Goal: Information Seeking & Learning: Check status

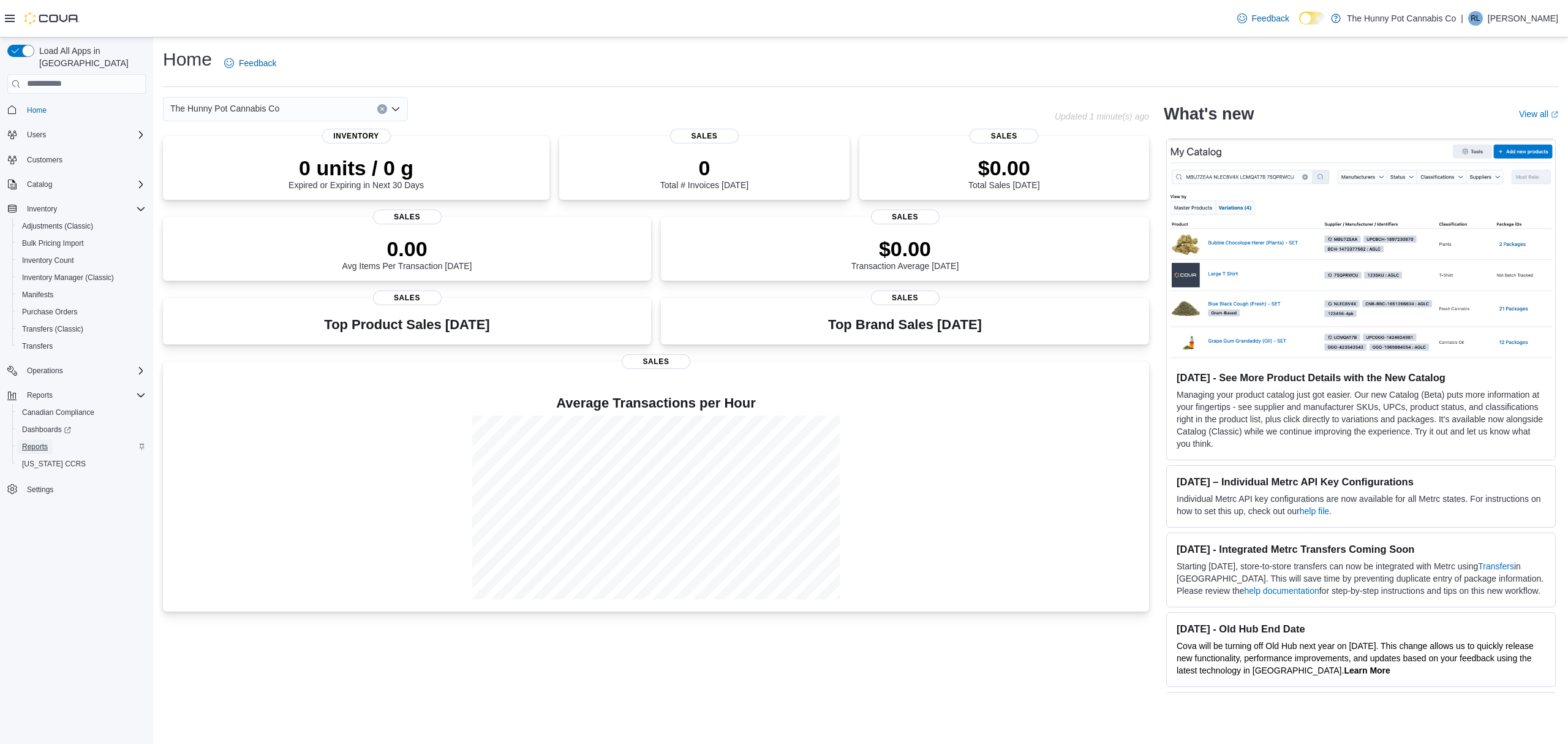
click at [35, 442] on span "Reports" at bounding box center [34, 446] width 25 height 10
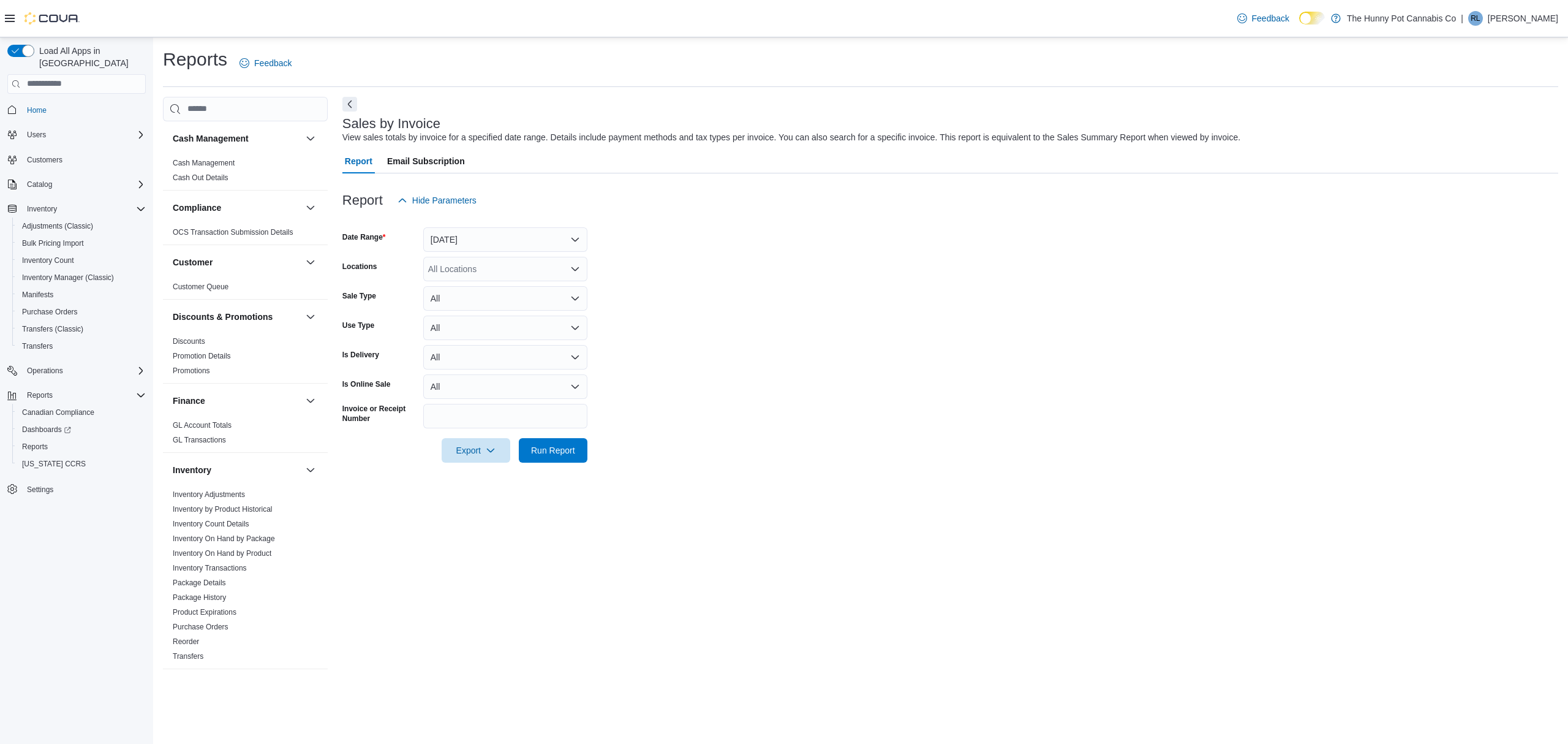
click at [753, 195] on div "Report Hide Parameters" at bounding box center [950, 200] width 1216 height 25
click at [214, 162] on link "Cash Management" at bounding box center [203, 163] width 62 height 9
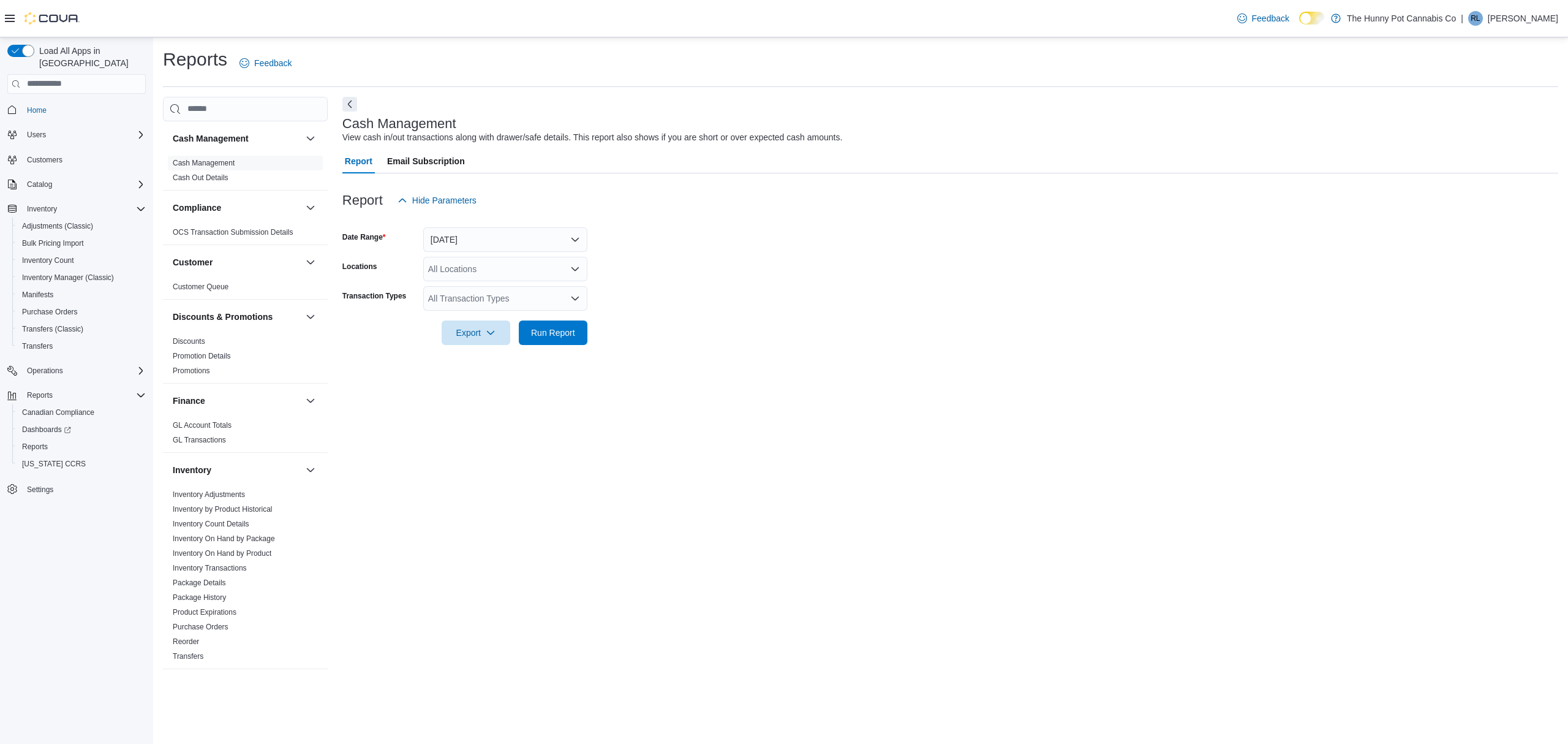
click at [1362, 243] on form "Date Range Today Locations All Locations Transaction Types All Transaction Type…" at bounding box center [950, 278] width 1216 height 132
drag, startPoint x: 1284, startPoint y: 312, endPoint x: 591, endPoint y: 224, distance: 698.6
click at [1284, 312] on div at bounding box center [950, 315] width 1216 height 10
click at [454, 240] on button "[DATE]" at bounding box center [506, 240] width 164 height 25
click at [461, 310] on span "[DATE]" at bounding box center [513, 312] width 140 height 15
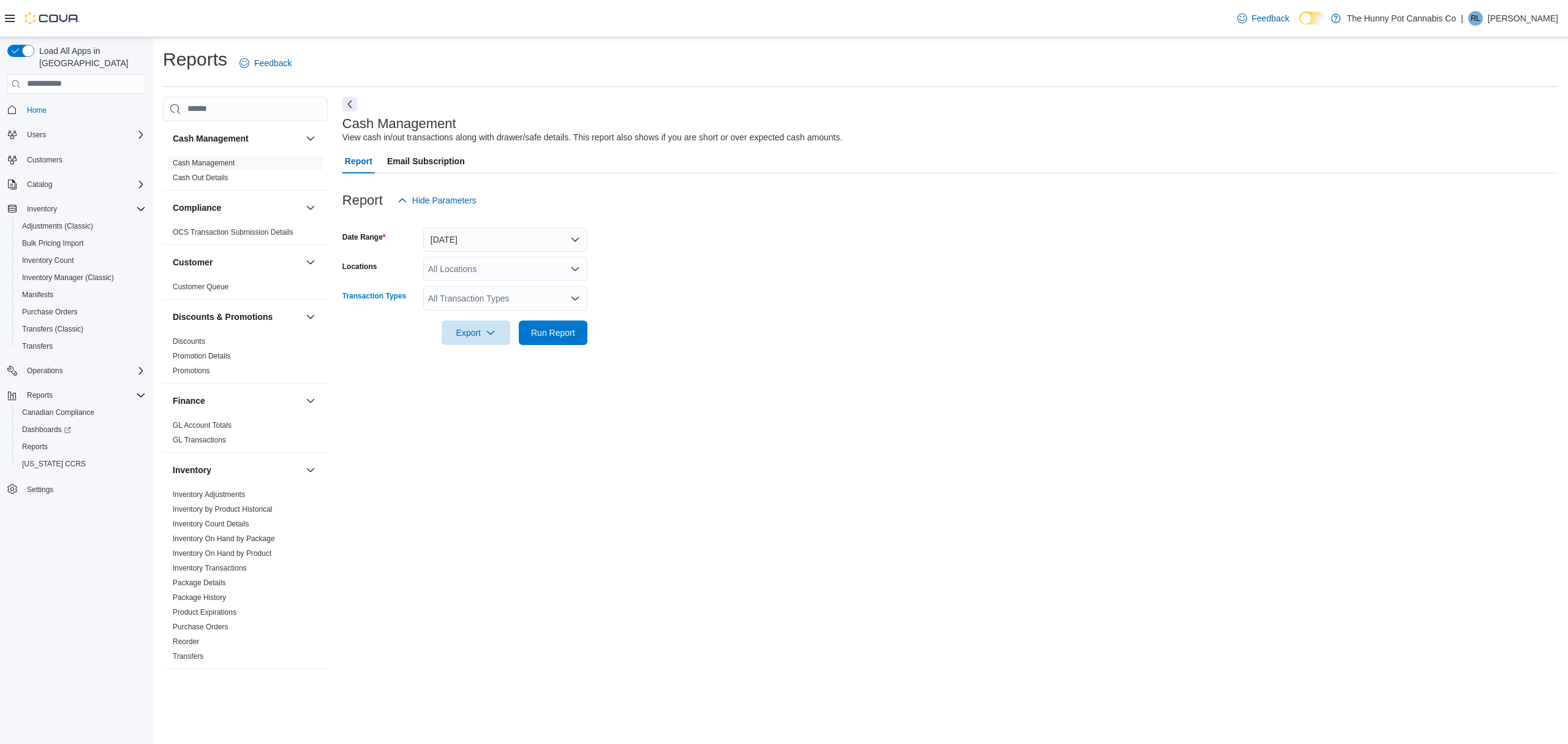
click at [472, 306] on div "All Transaction Types" at bounding box center [506, 298] width 164 height 25
click at [500, 376] on span "Drawer Cash Out" at bounding box center [505, 371] width 150 height 12
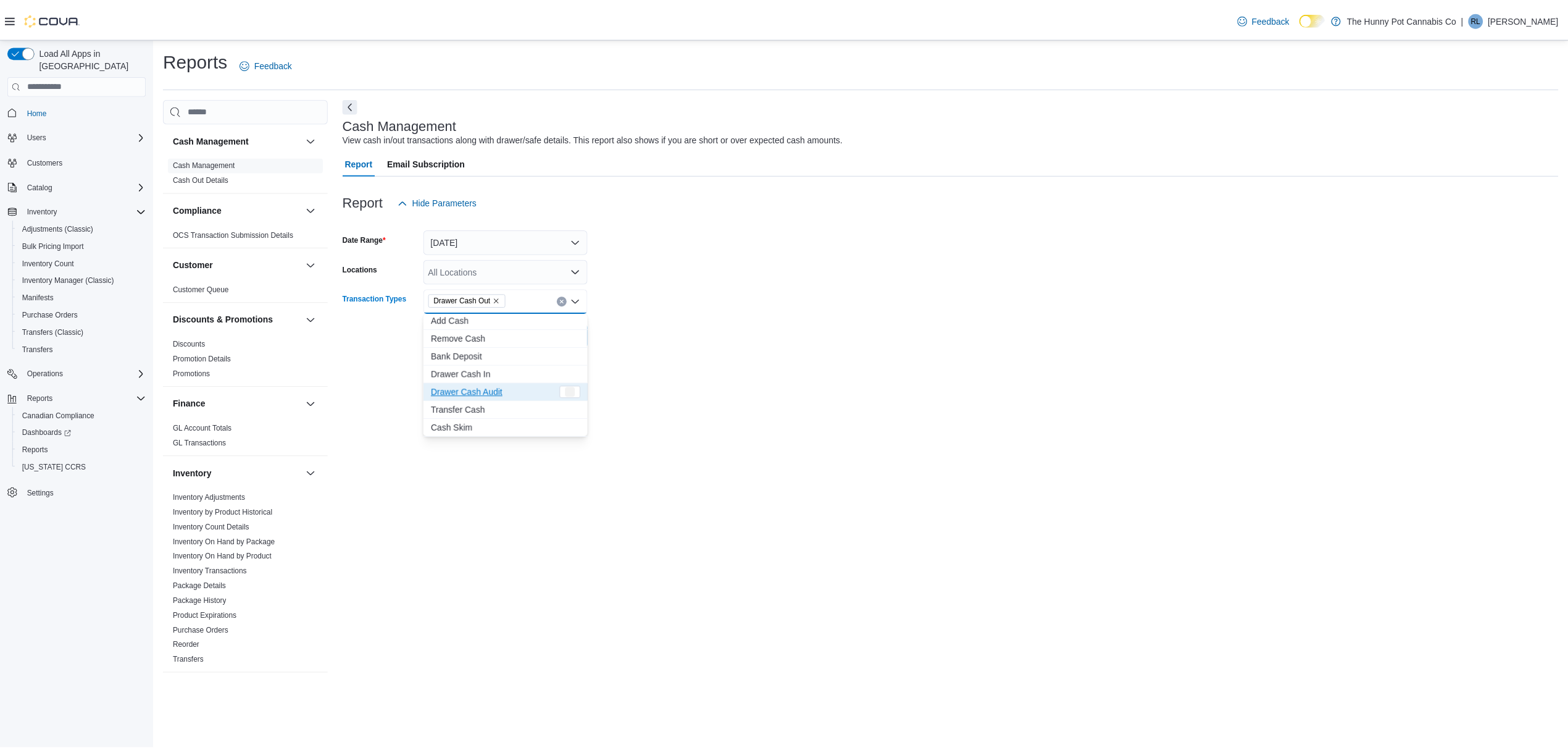
scroll to position [56, 0]
drag, startPoint x: 732, startPoint y: 386, endPoint x: 642, endPoint y: 341, distance: 100.6
click at [732, 384] on div "Cash Management View cash in/out transactions along with drawer/safe details. T…" at bounding box center [958, 392] width 1226 height 588
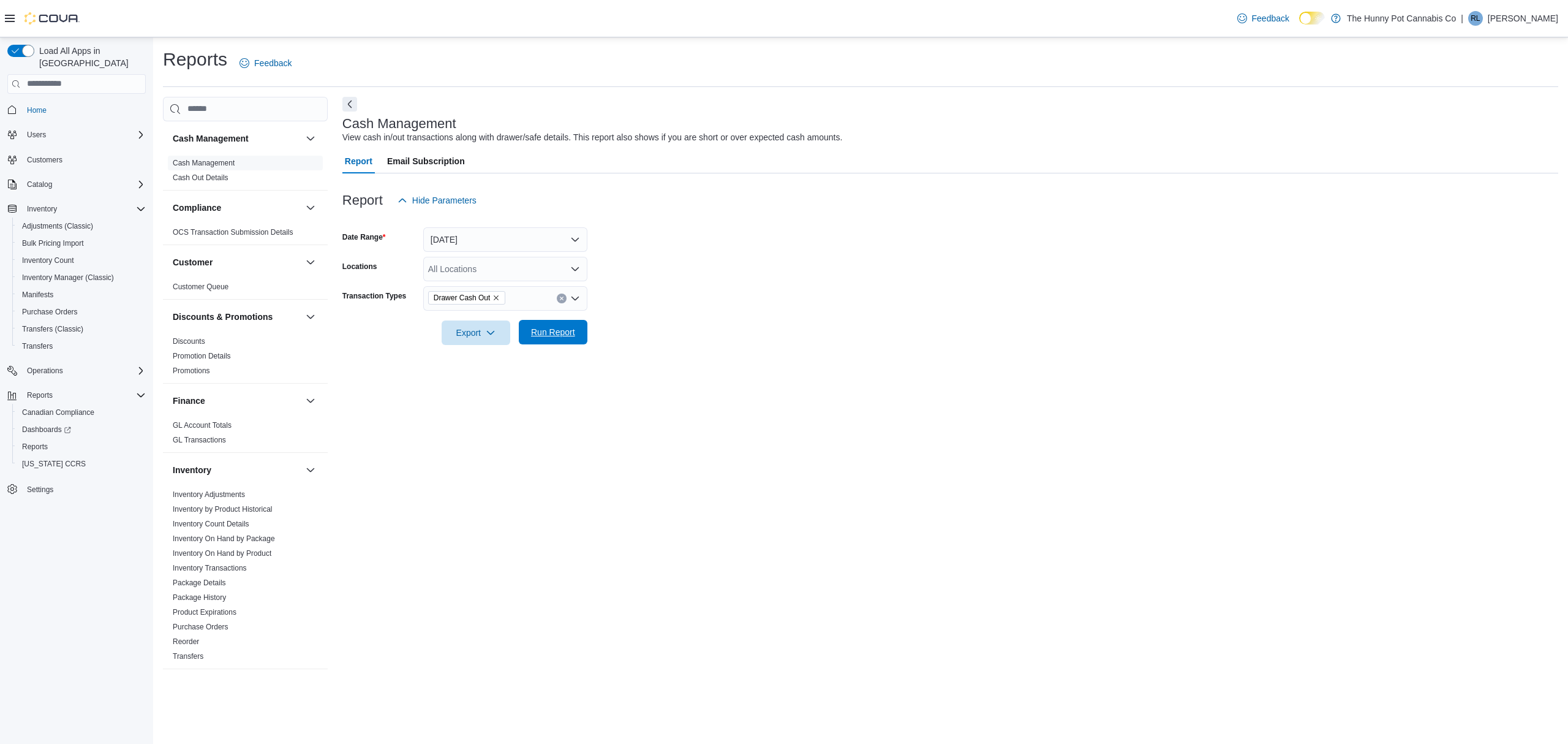
click at [571, 331] on span "Run Report" at bounding box center [553, 333] width 44 height 12
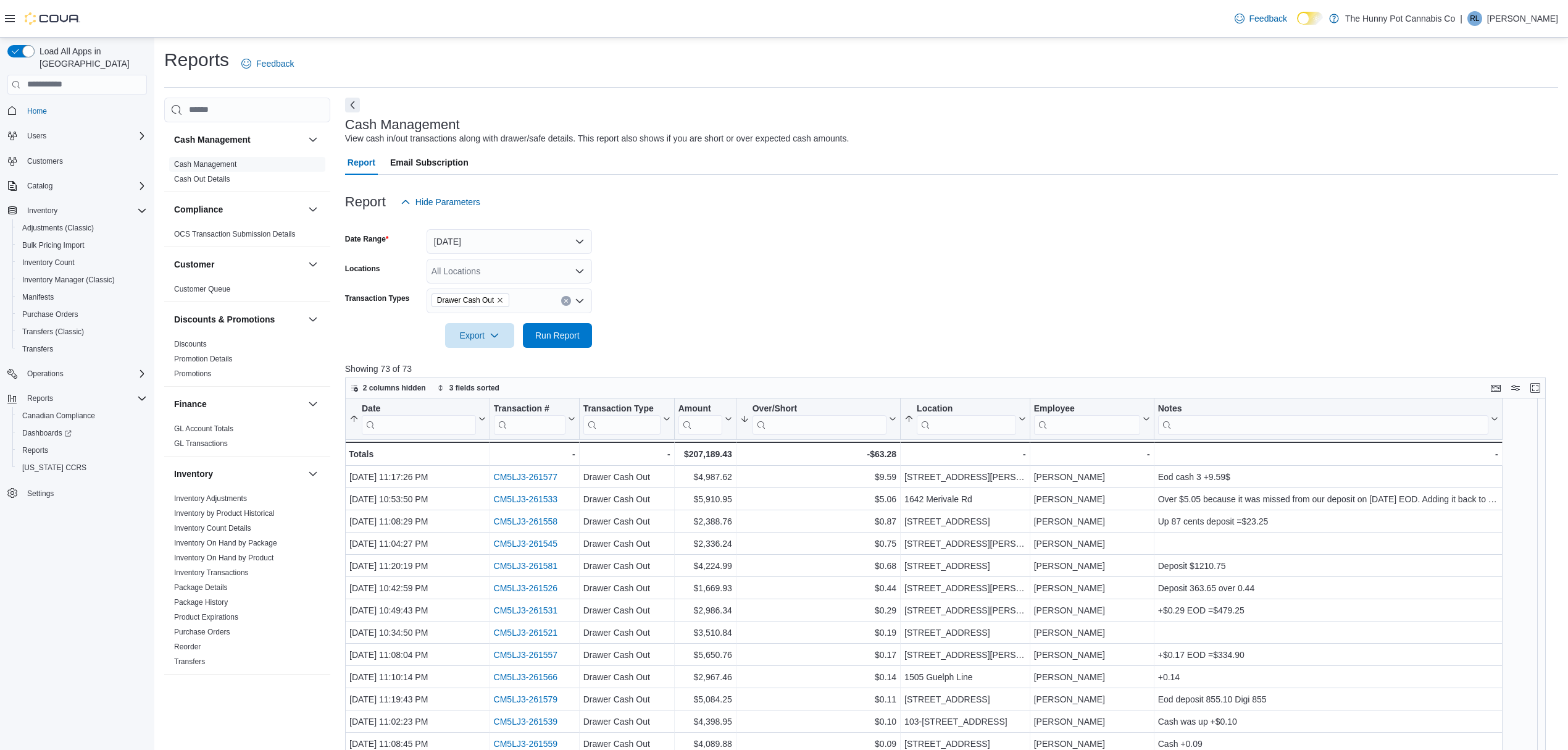
click at [796, 342] on form "Date Range Yesterday Locations All Locations Transaction Types Drawer Cash Out …" at bounding box center [952, 281] width 1213 height 133
click at [888, 410] on button "Over/Short" at bounding box center [818, 419] width 156 height 32
click at [827, 483] on span "Sort High-Low" at bounding box center [826, 481] width 47 height 10
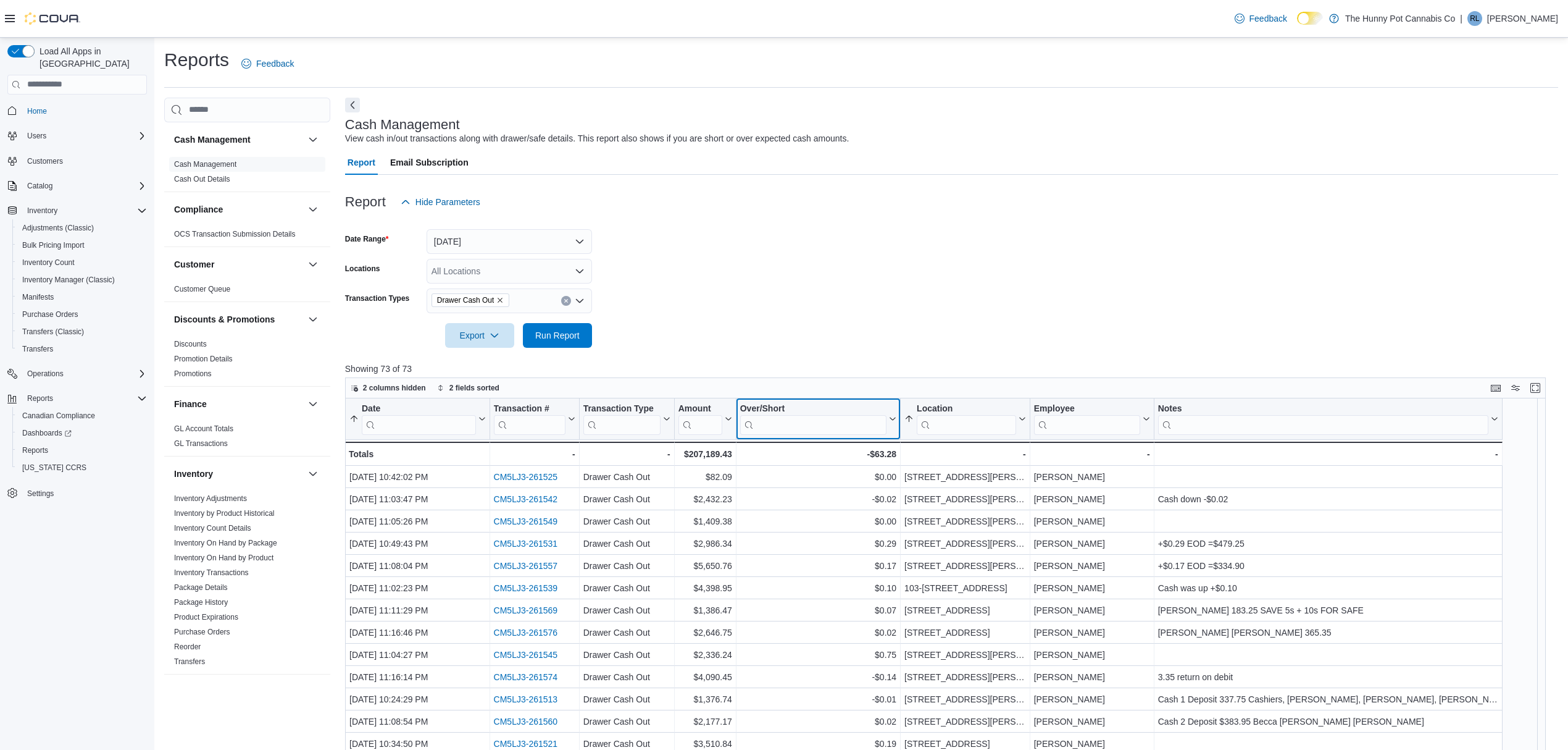
click at [894, 414] on button "Over/Short" at bounding box center [818, 419] width 156 height 32
click at [833, 470] on span "Sort Low-High" at bounding box center [826, 466] width 47 height 10
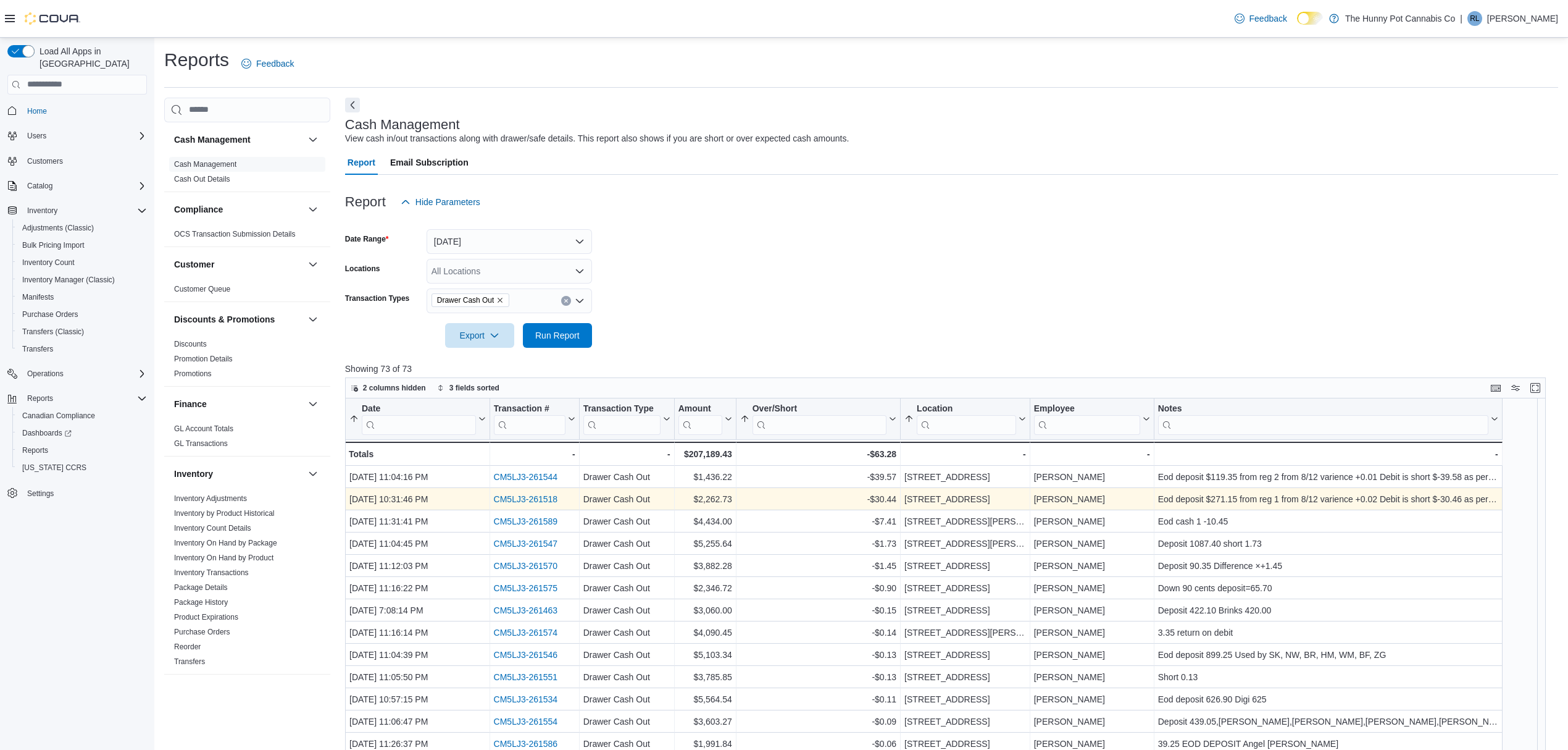
drag, startPoint x: 520, startPoint y: 493, endPoint x: 514, endPoint y: 498, distance: 7.8
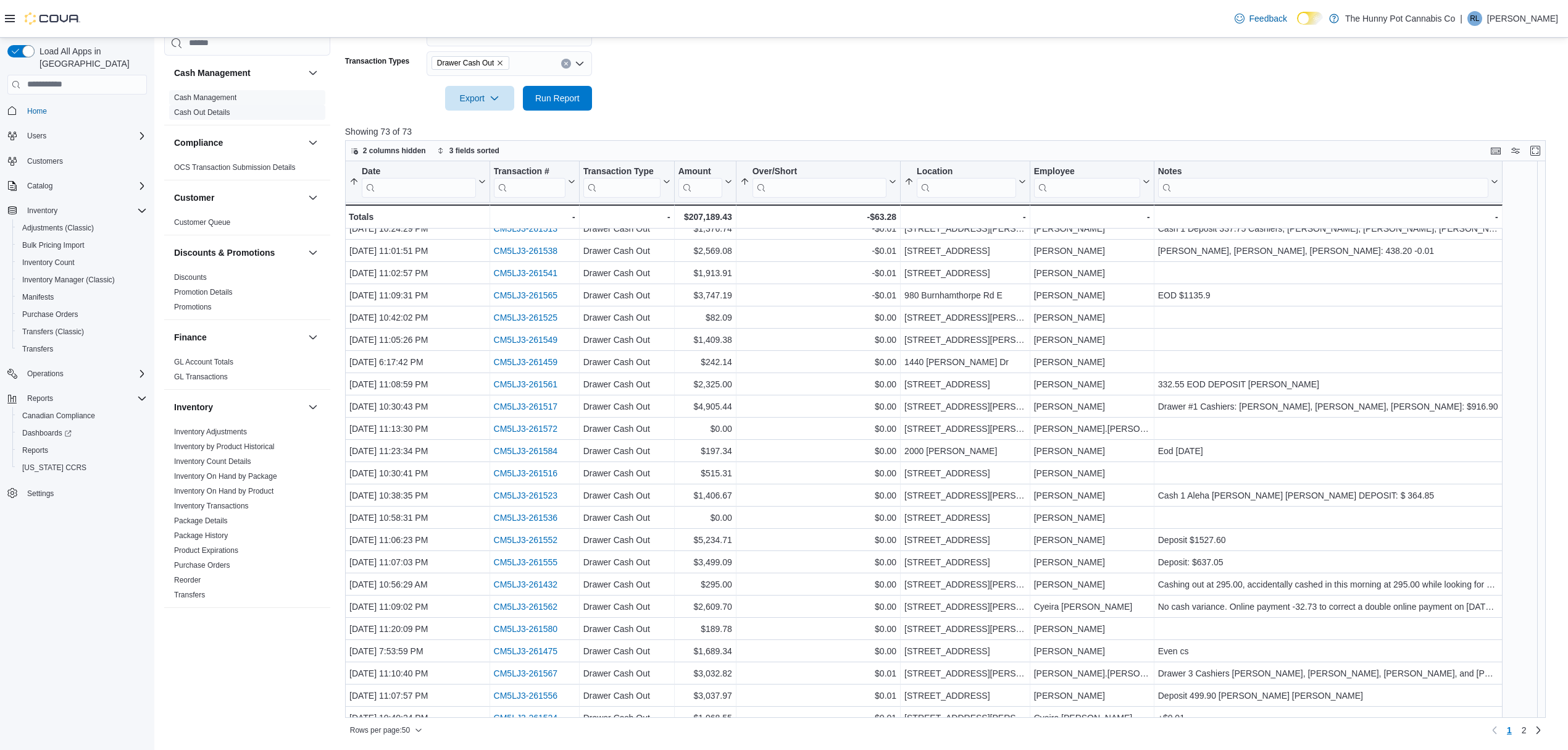
click at [213, 114] on link "Cash Out Details" at bounding box center [202, 113] width 56 height 9
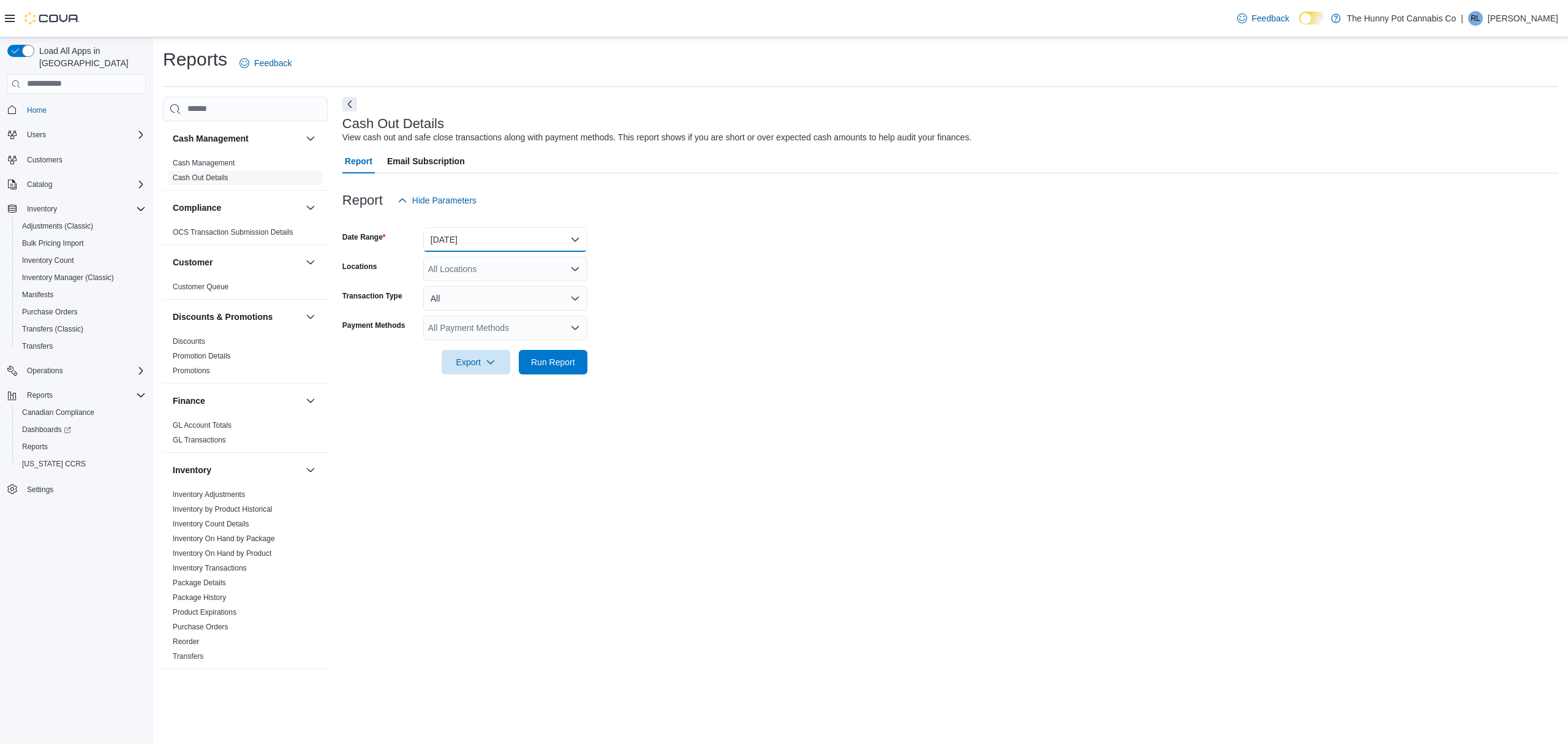
click at [492, 236] on button "[DATE]" at bounding box center [506, 240] width 164 height 25
click at [473, 310] on span "[DATE]" at bounding box center [513, 312] width 140 height 15
click at [842, 334] on form "Date Range Yesterday Locations All Locations Transaction Type All Payment Metho…" at bounding box center [950, 293] width 1216 height 162
click at [539, 333] on div "All Payment Methods" at bounding box center [506, 328] width 164 height 25
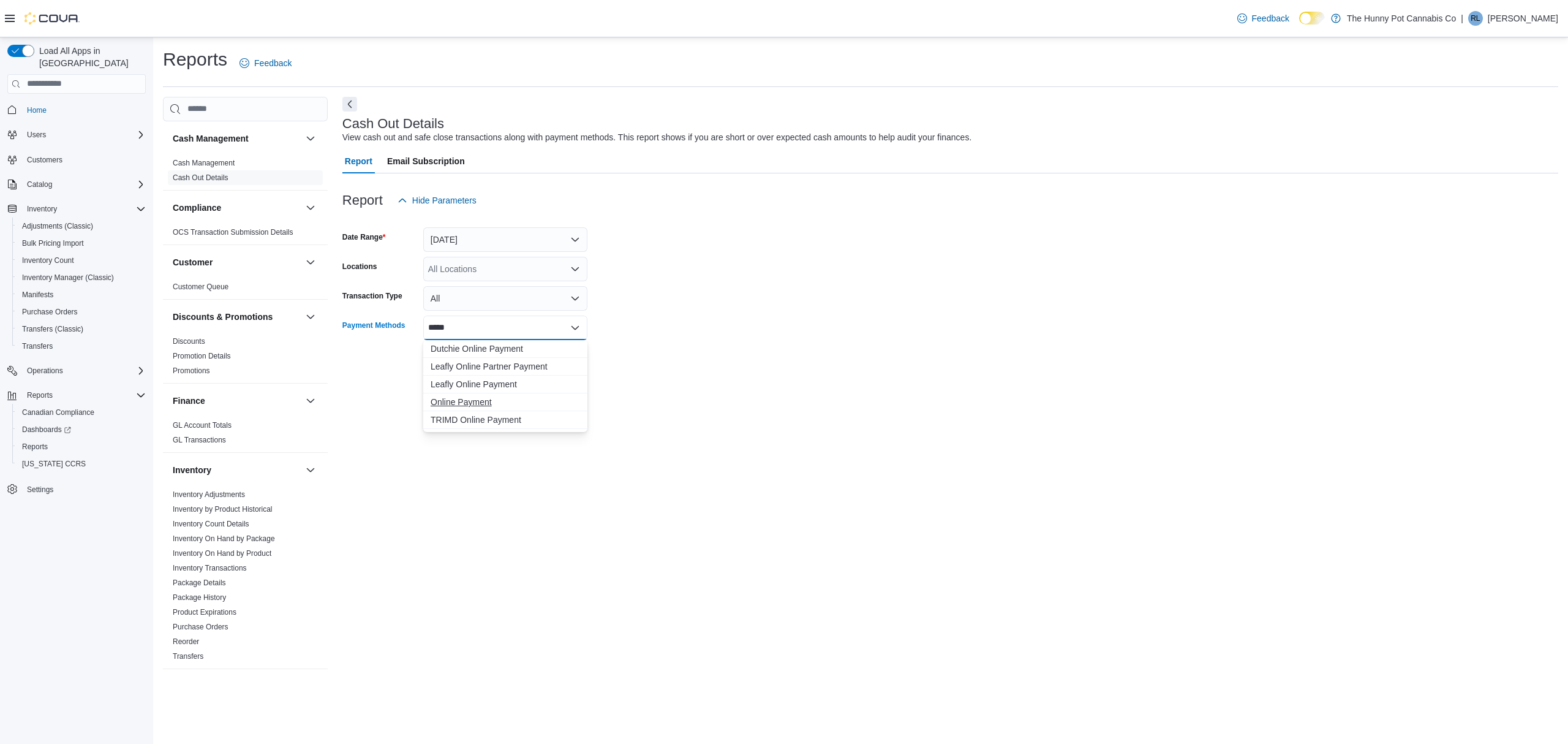
type input "*****"
click at [483, 405] on span "Online Payment" at bounding box center [505, 402] width 150 height 12
click at [1028, 396] on div "Cash Out Details View cash out and safe close transactions along with payment m…" at bounding box center [950, 389] width 1216 height 583
click at [589, 359] on form "Date Range Yesterday Locations All Locations Transaction Type All Payment Metho…" at bounding box center [950, 293] width 1216 height 162
click at [565, 361] on span "Run Report" at bounding box center [553, 361] width 44 height 12
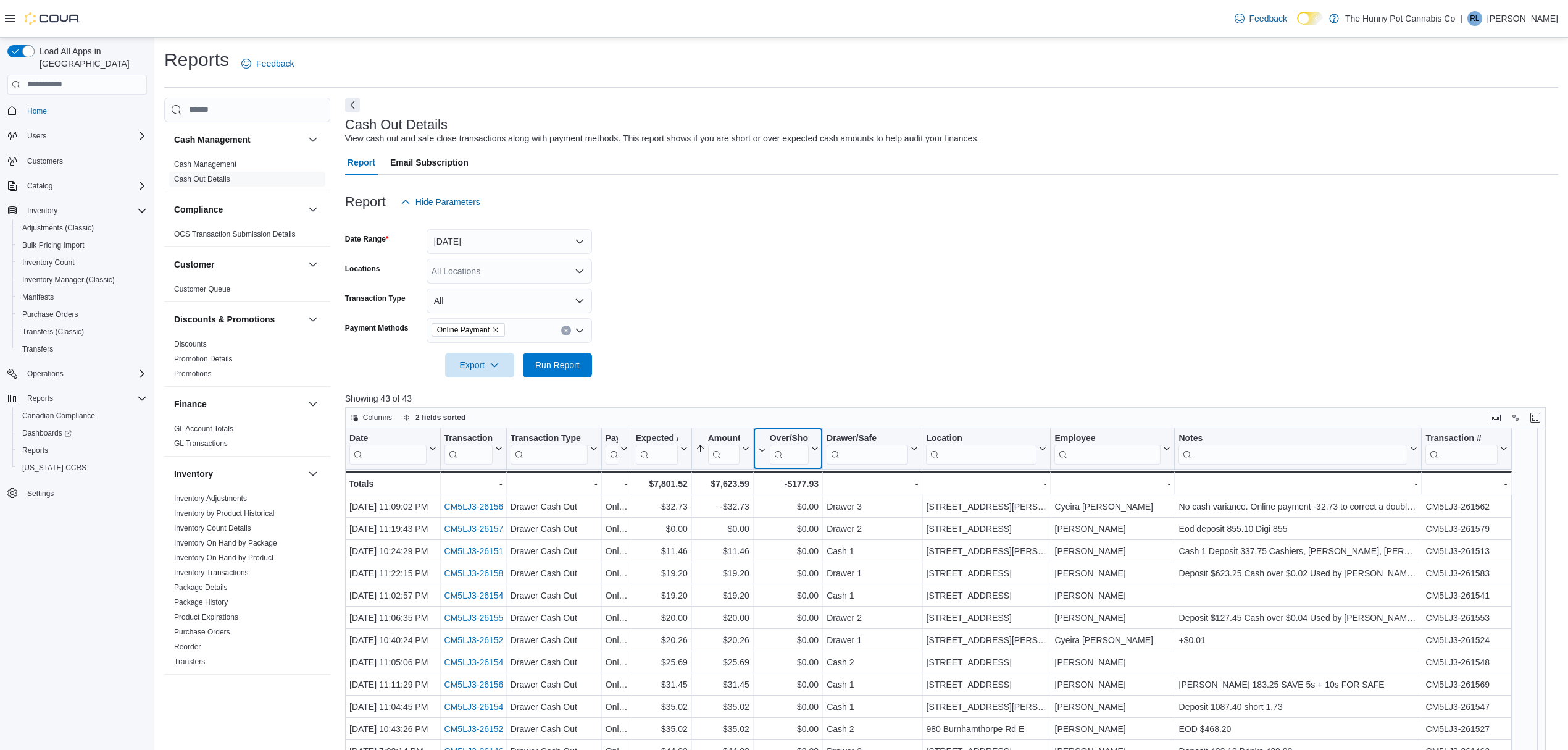
click at [812, 448] on icon at bounding box center [813, 448] width 10 height 7
click at [798, 506] on span "Sort High-Low" at bounding box center [796, 510] width 47 height 10
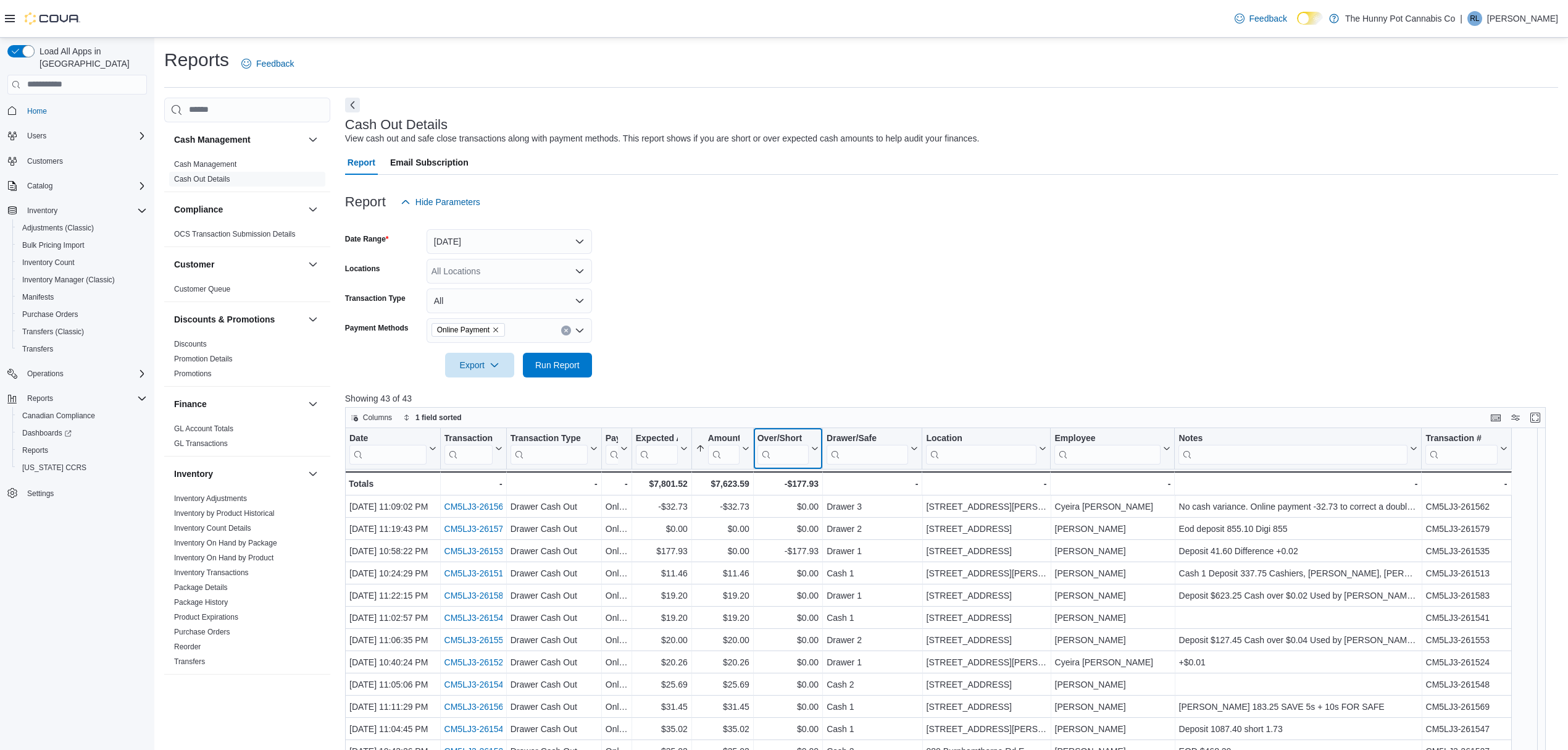
click at [812, 446] on icon at bounding box center [813, 448] width 10 height 7
click at [794, 510] on span "Sort High-Low" at bounding box center [796, 510] width 47 height 10
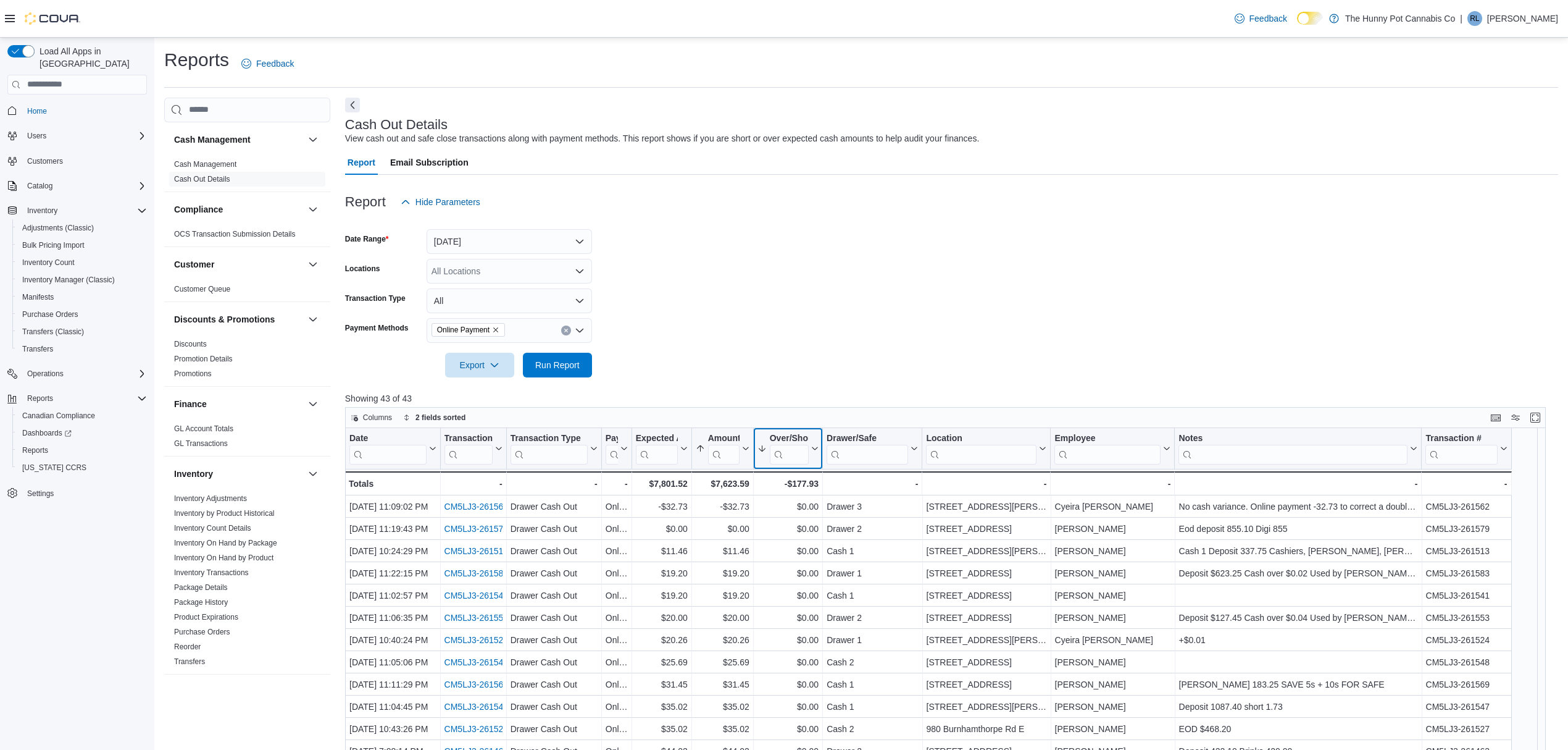
click at [809, 444] on button "Over/Short" at bounding box center [788, 448] width 61 height 32
click at [783, 491] on span "Sort Low-High" at bounding box center [796, 496] width 47 height 10
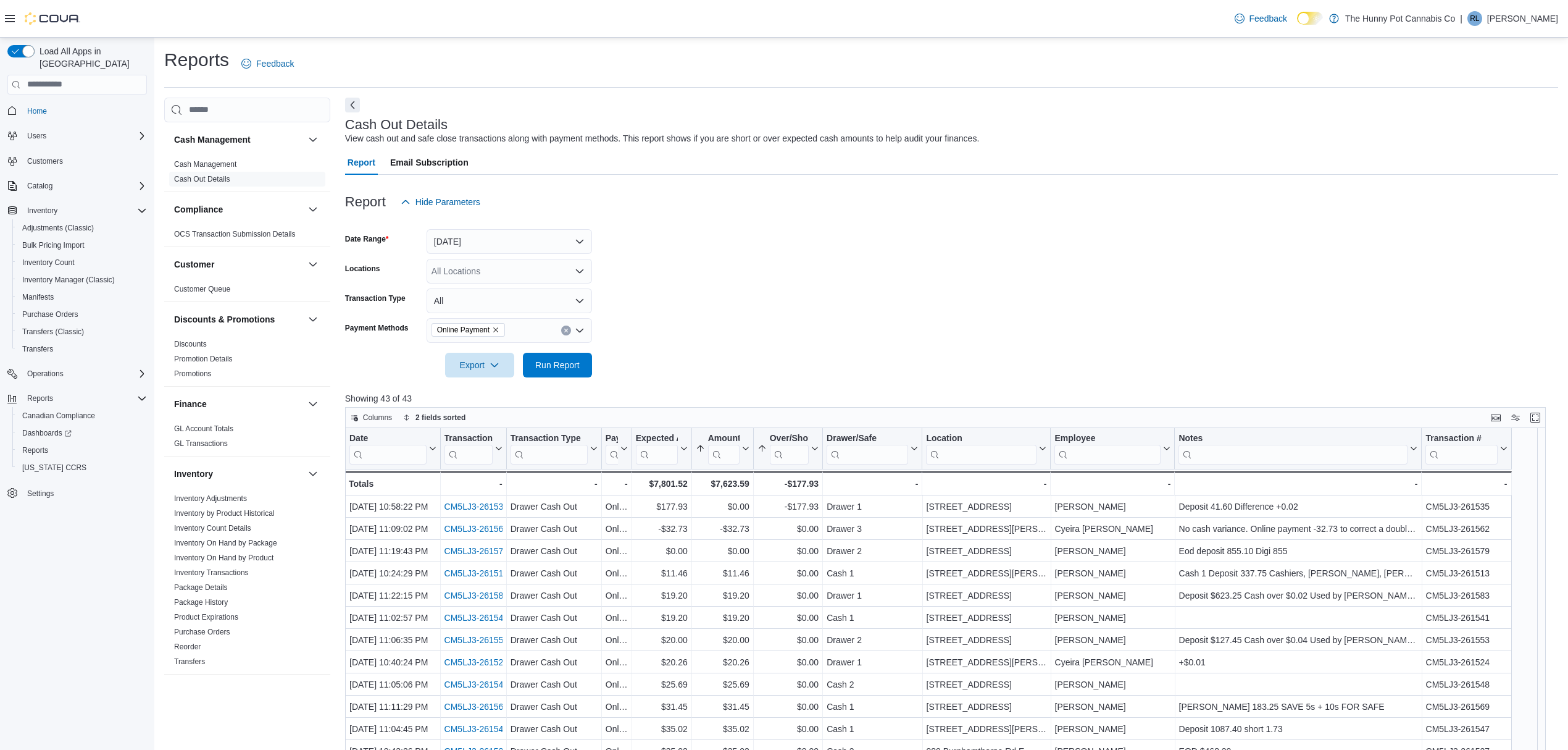
click at [810, 351] on div at bounding box center [952, 348] width 1213 height 10
click at [567, 327] on button "Clear input" at bounding box center [565, 330] width 10 height 10
type input "***"
click at [524, 347] on span "Integrated Gift Card" at bounding box center [509, 351] width 151 height 12
click at [632, 355] on form "Date Range Yesterday Locations All Locations Transaction Type All Payment Metho…" at bounding box center [952, 296] width 1213 height 163
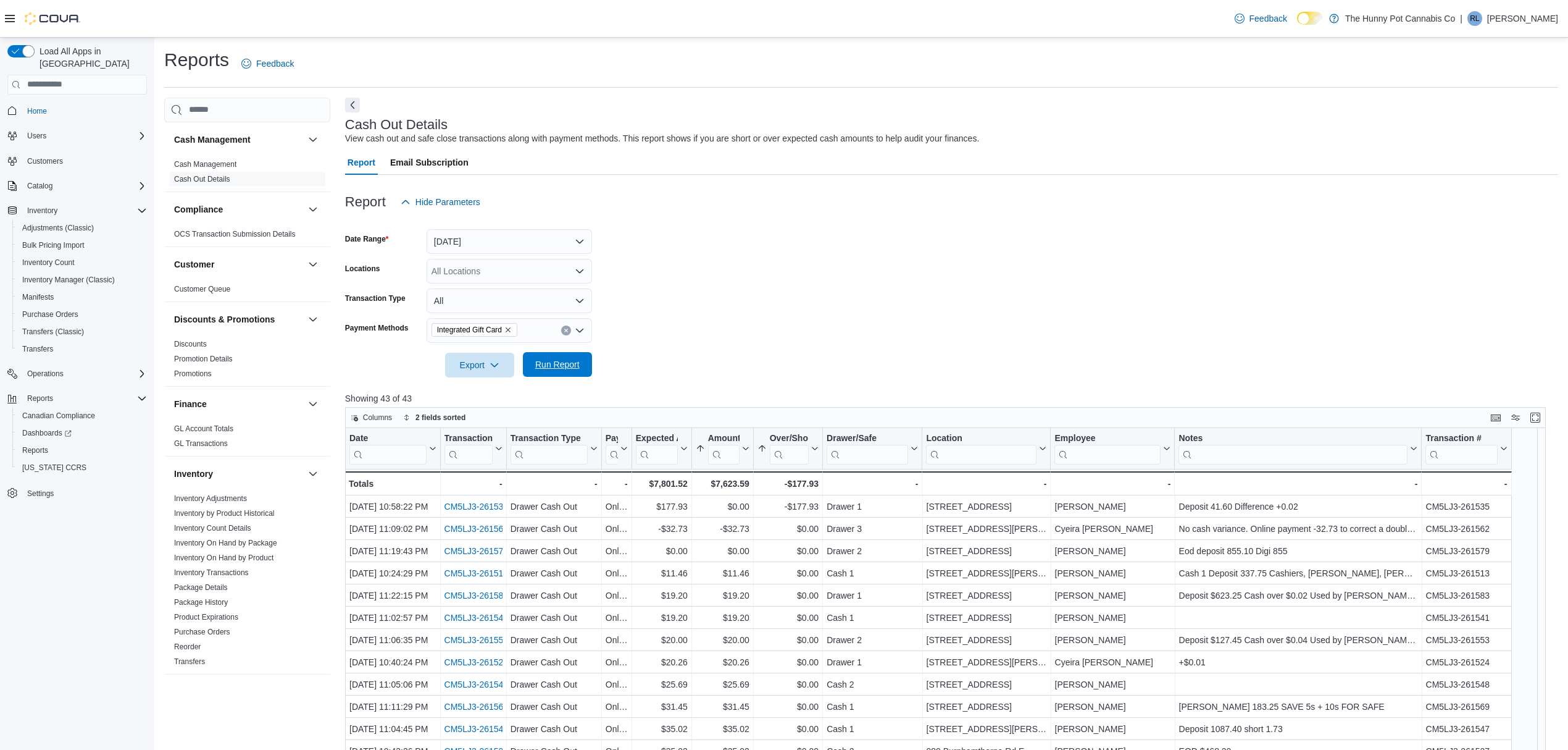
click at [565, 364] on span "Run Report" at bounding box center [557, 364] width 44 height 12
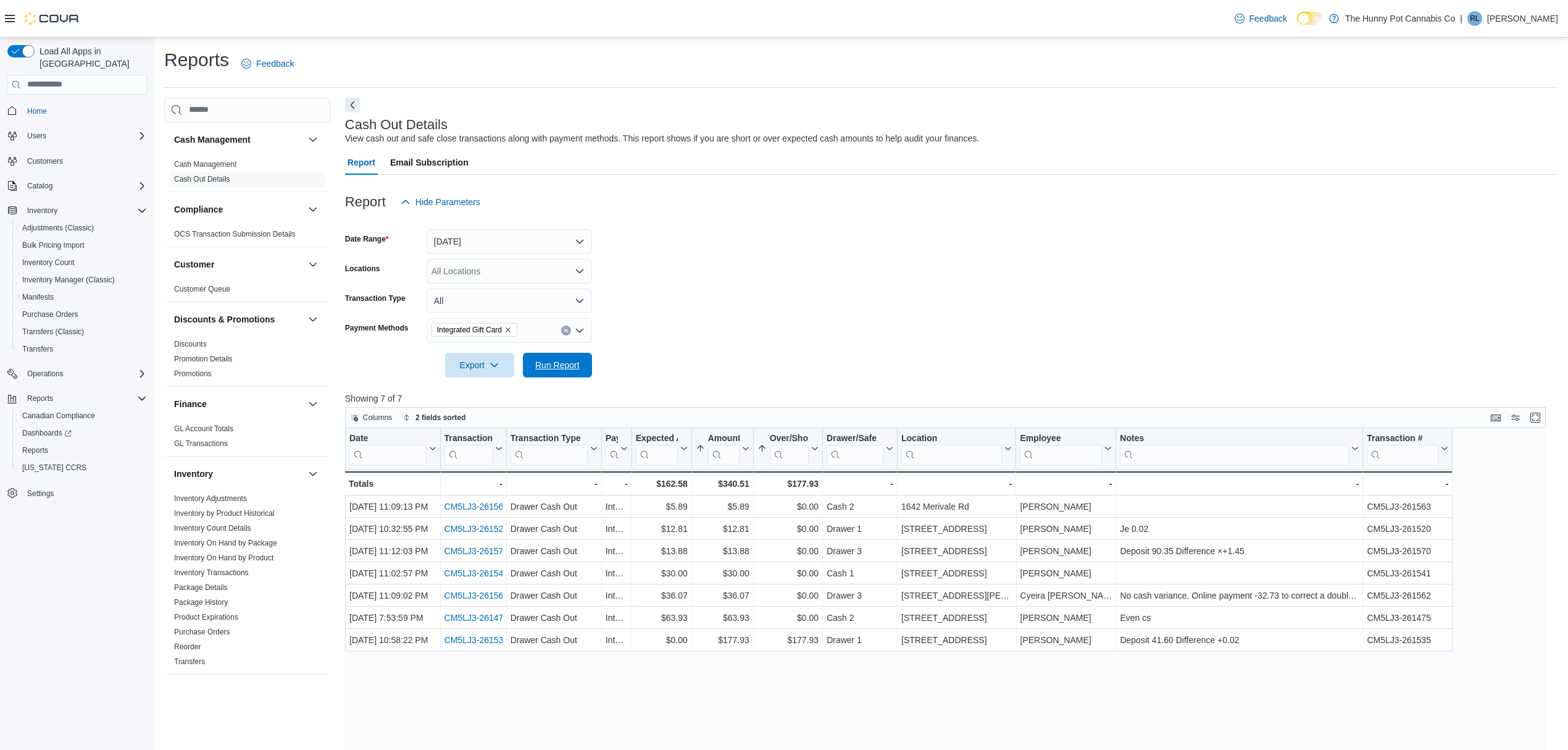
drag, startPoint x: 565, startPoint y: 364, endPoint x: 645, endPoint y: 389, distance: 83.8
click at [645, 389] on div "Report Hide Parameters Date Range Yesterday Locations All Locations Transaction…" at bounding box center [952, 590] width 1213 height 832
click at [510, 327] on icon "Remove Integrated Gift Card from selection in this group" at bounding box center [508, 330] width 7 height 7
type input "***"
click at [514, 351] on span "Cash" at bounding box center [509, 351] width 151 height 12
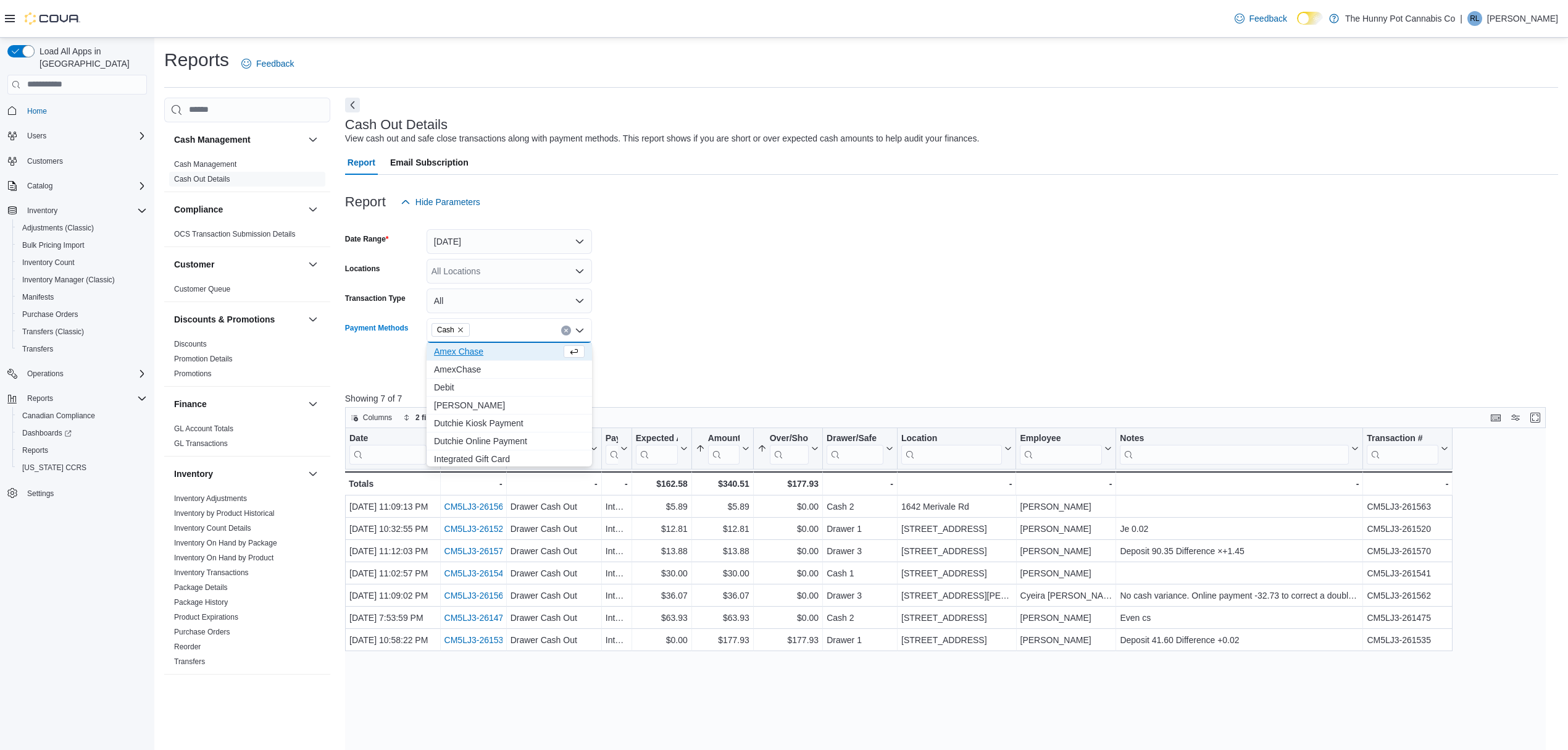
click at [694, 372] on form "Date Range Yesterday Locations All Locations Transaction Type All Payment Metho…" at bounding box center [952, 296] width 1213 height 163
click at [537, 371] on span "Run Report" at bounding box center [557, 364] width 44 height 12
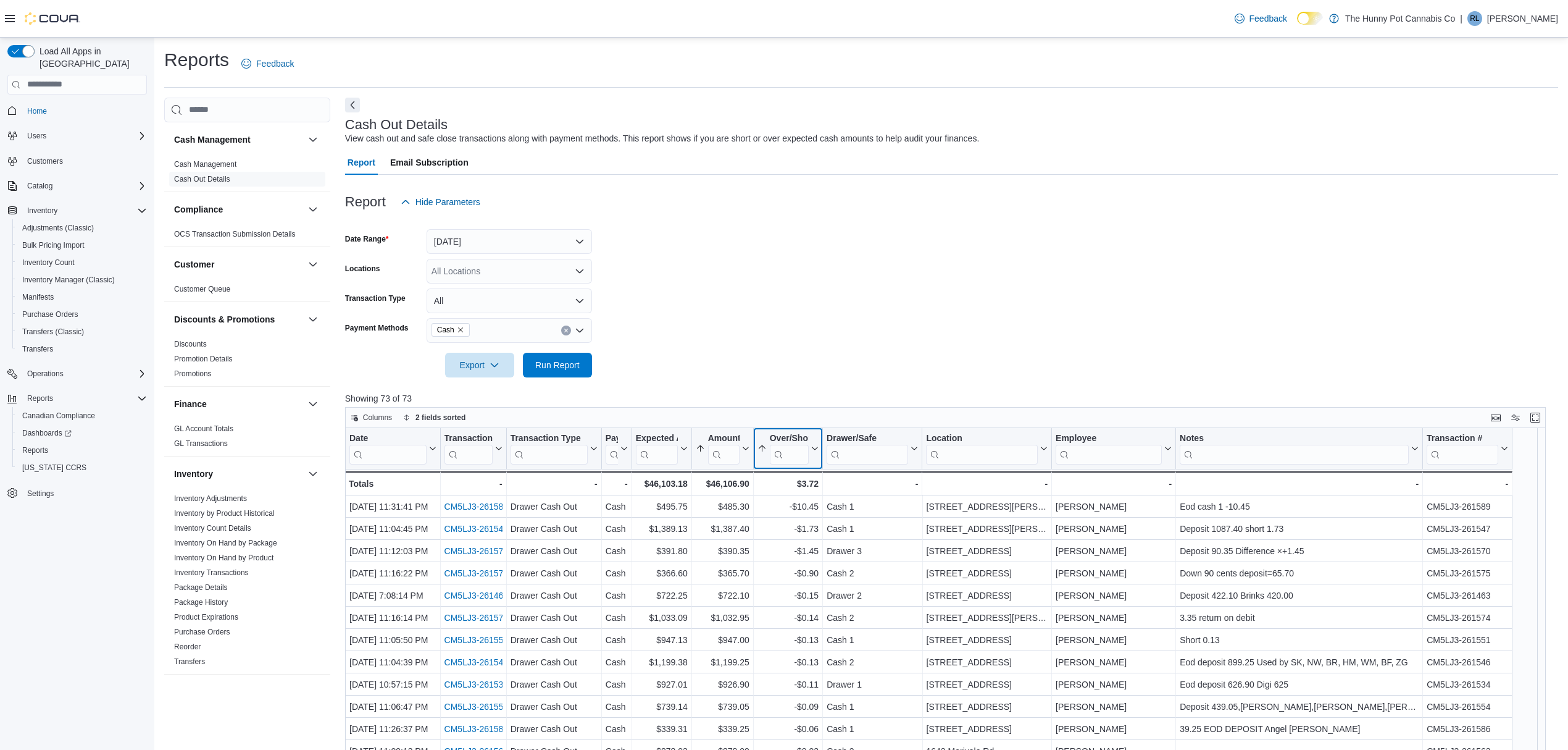
click at [812, 450] on icon at bounding box center [813, 448] width 10 height 7
click at [794, 508] on span "Sort High-Low" at bounding box center [796, 510] width 47 height 10
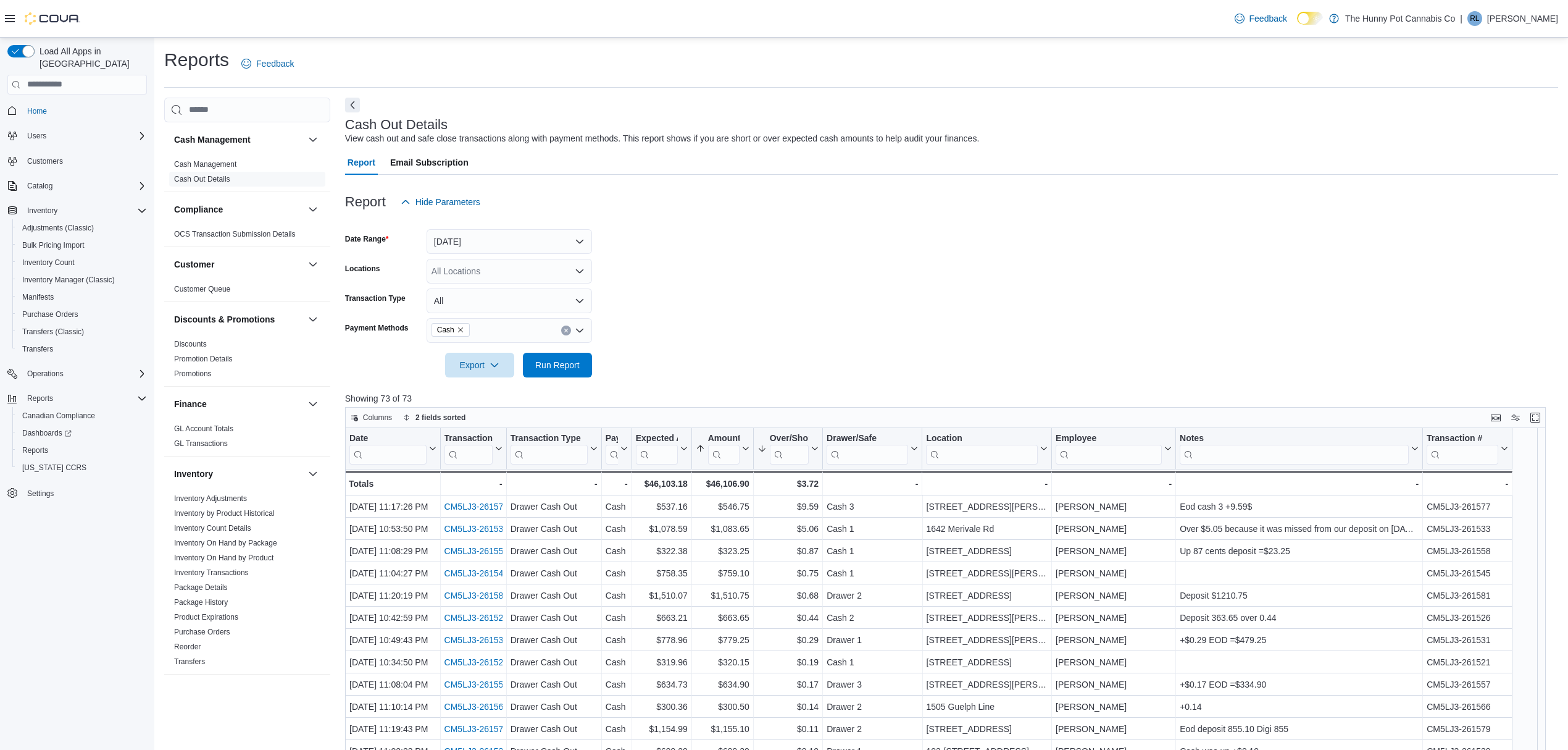
click at [842, 399] on p "Showing 73 of 73" at bounding box center [952, 399] width 1213 height 12
click at [900, 380] on div at bounding box center [952, 385] width 1213 height 15
click at [42, 156] on span "Customers" at bounding box center [45, 161] width 36 height 10
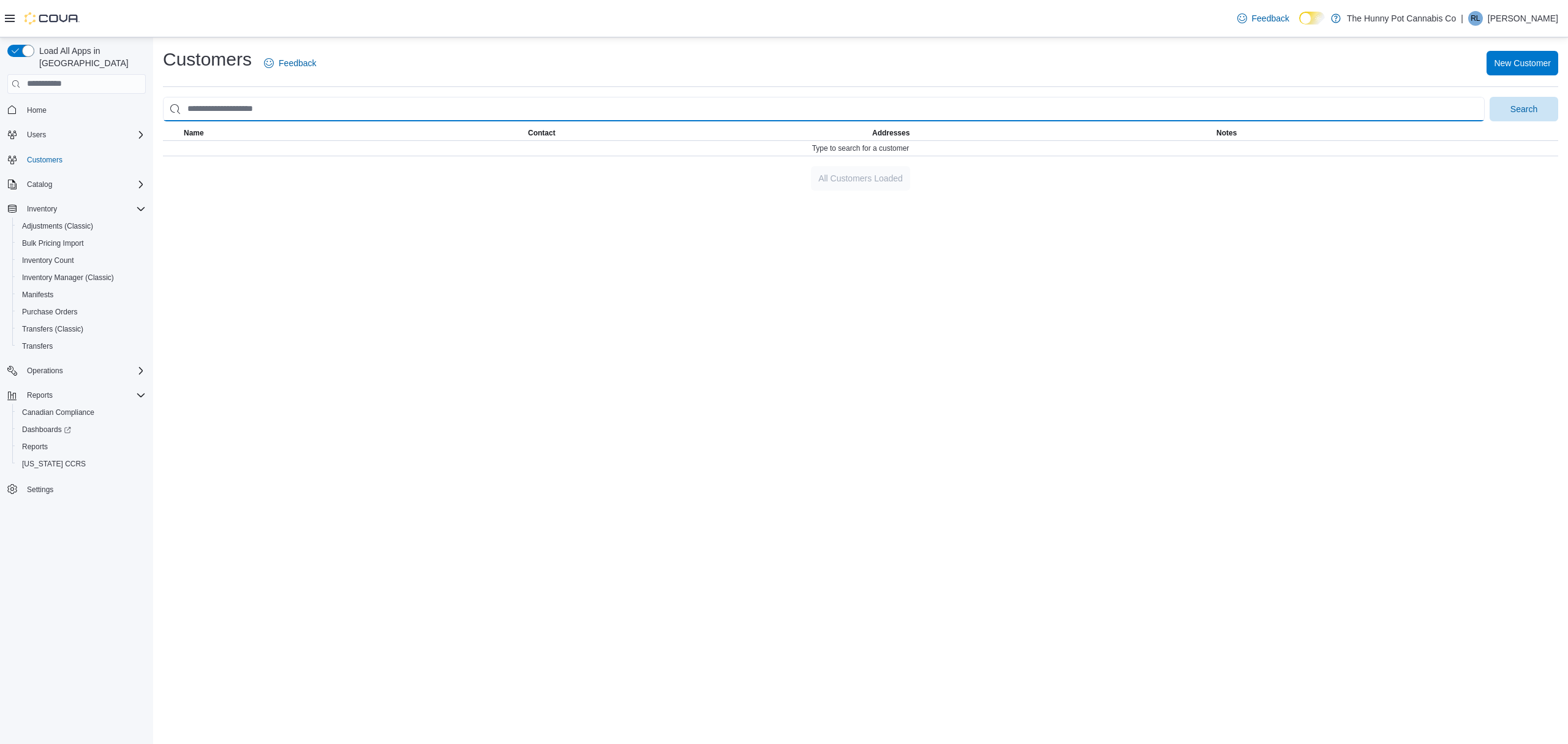
click at [283, 109] on input "search" at bounding box center [823, 109] width 1322 height 25
paste input "**********"
type input "**********"
click at [1470, 97] on button "Search" at bounding box center [1524, 109] width 68 height 25
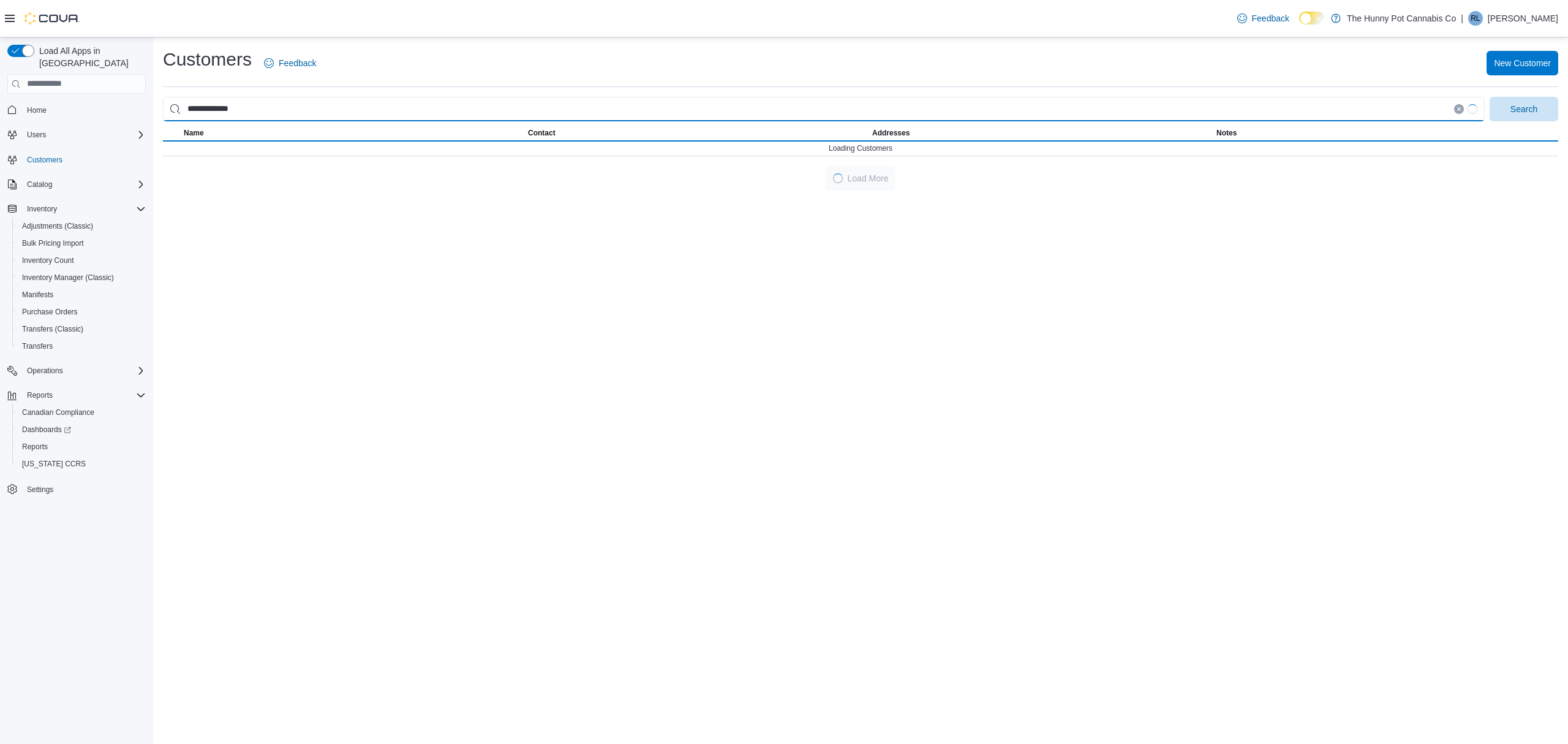
click at [1470, 97] on button "Search" at bounding box center [1524, 109] width 68 height 25
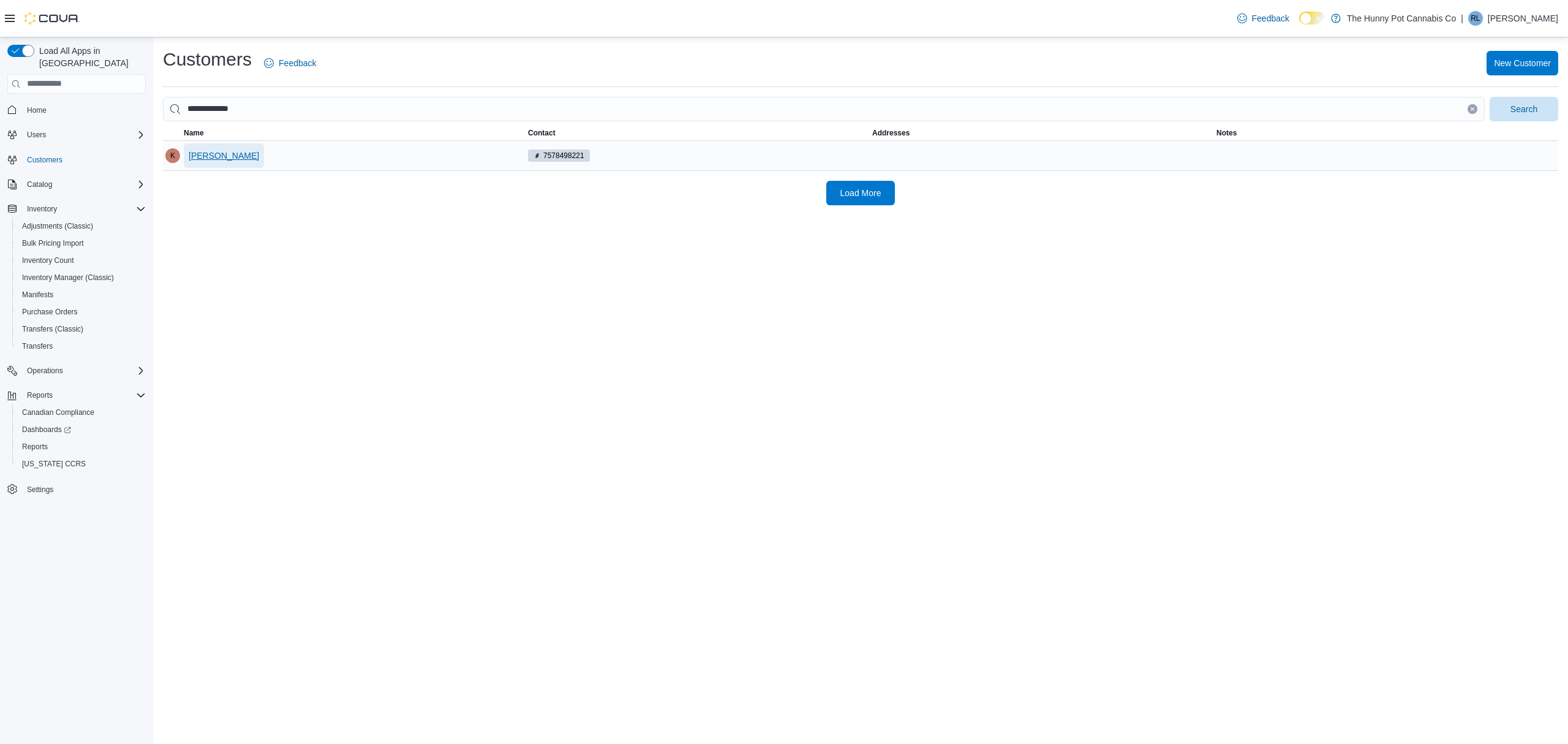
click at [235, 157] on span "Kristina Melo" at bounding box center [224, 156] width 71 height 12
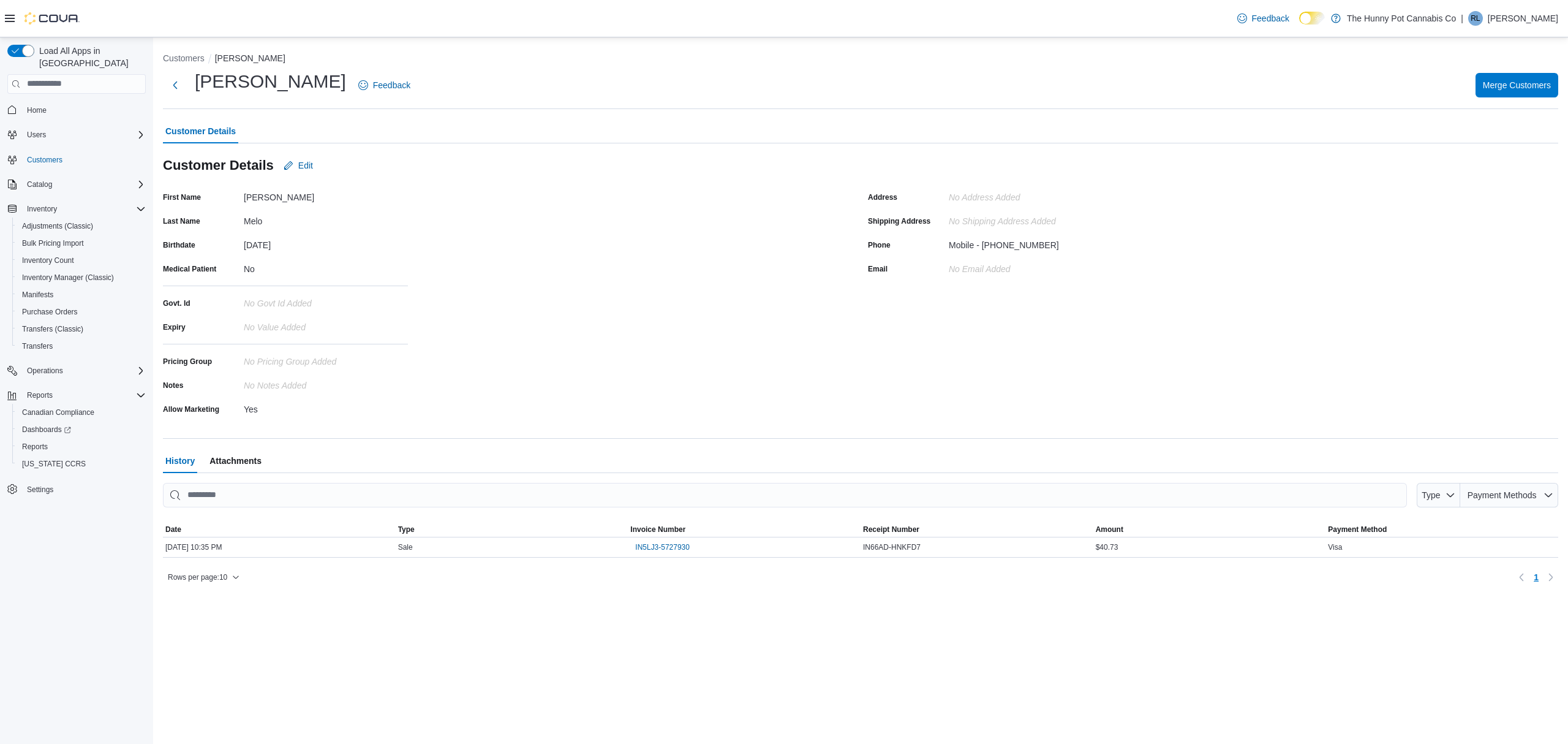
click at [1003, 245] on div "Mobile - 7578498221" at bounding box center [1004, 242] width 110 height 15
copy div "7578498221"
click at [31, 439] on span "Reports" at bounding box center [34, 446] width 25 height 15
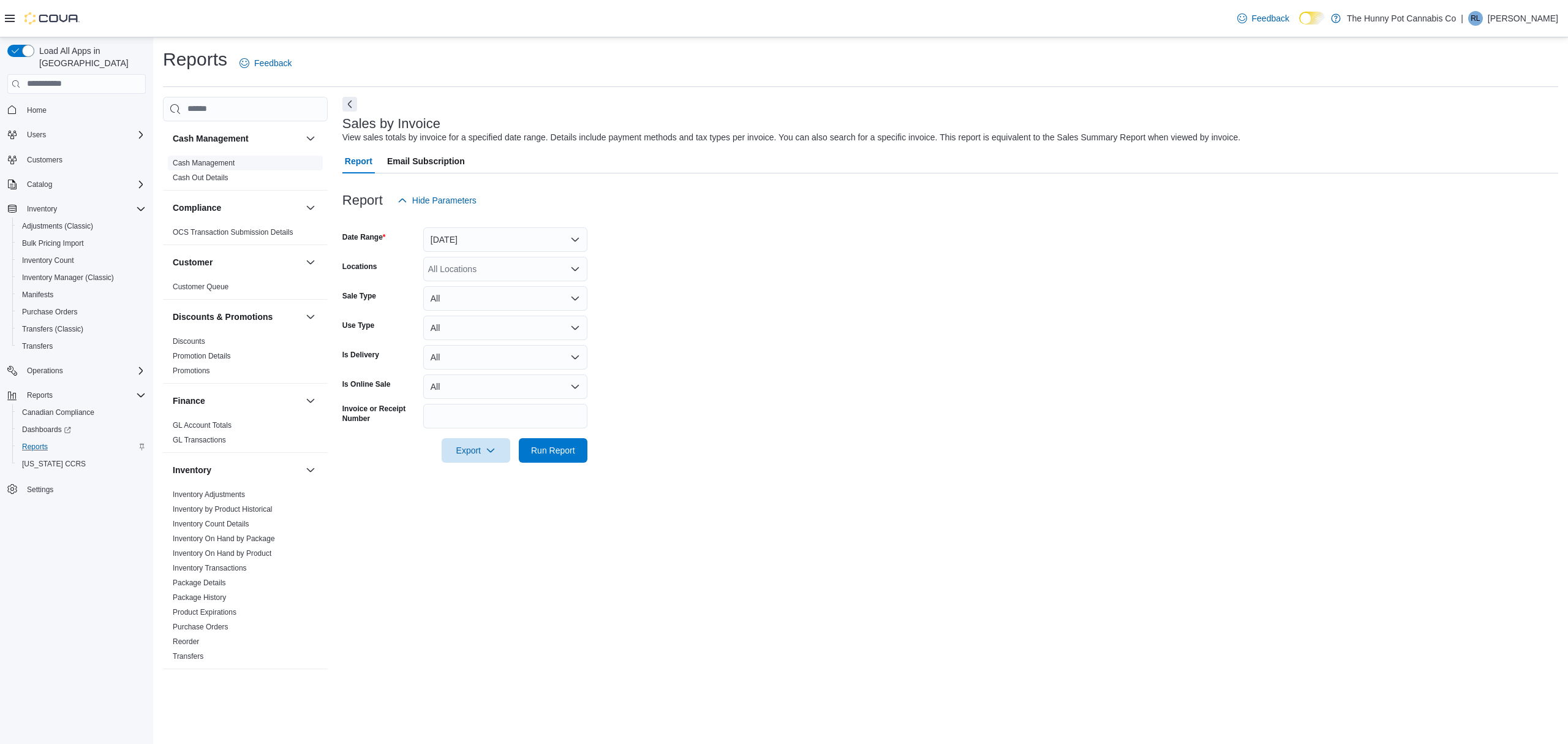
drag, startPoint x: 214, startPoint y: 160, endPoint x: 226, endPoint y: 160, distance: 12.0
click at [214, 160] on link "Cash Management" at bounding box center [203, 163] width 62 height 9
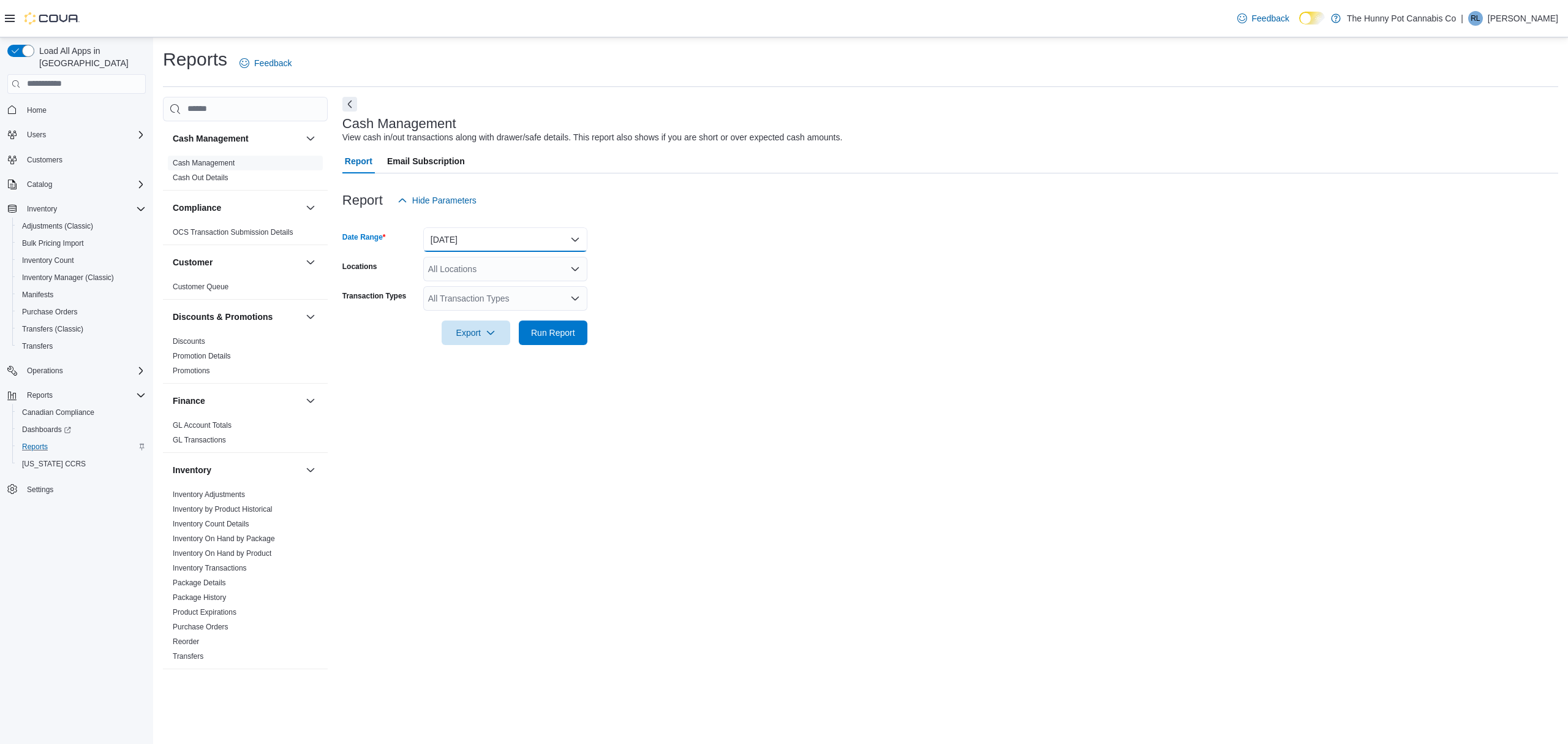
click at [475, 228] on button "[DATE]" at bounding box center [506, 240] width 164 height 25
click at [446, 305] on button "[DATE]" at bounding box center [506, 313] width 164 height 25
click at [480, 267] on div "All Locations" at bounding box center [506, 269] width 164 height 25
type input "**"
click at [483, 289] on span "[STREET_ADDRESS][PERSON_NAME]" at bounding box center [528, 290] width 156 height 12
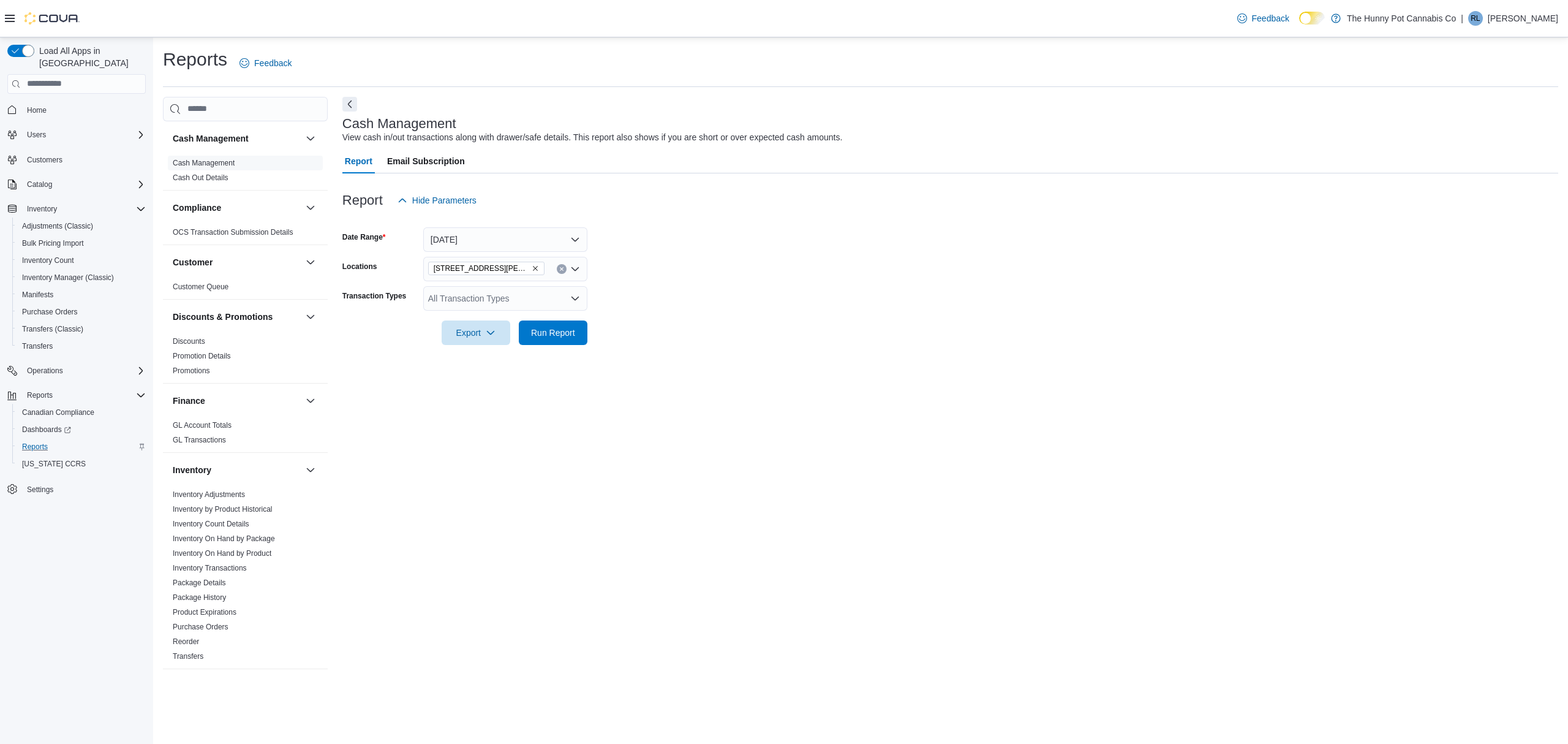
click at [492, 300] on div "All Transaction Types" at bounding box center [506, 298] width 164 height 25
click at [501, 373] on span "Drawer Cash Out" at bounding box center [505, 371] width 150 height 12
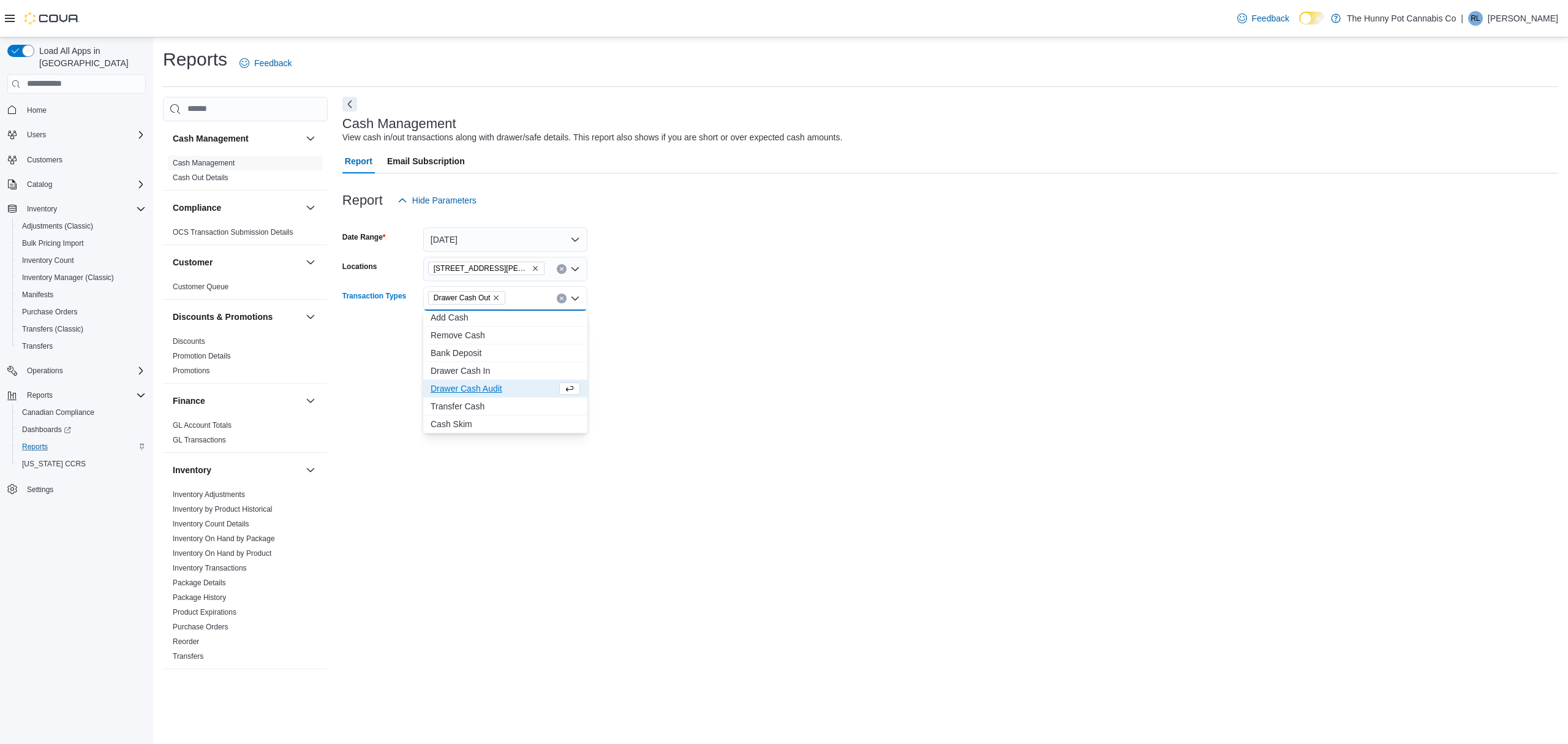
drag, startPoint x: 746, startPoint y: 381, endPoint x: 635, endPoint y: 347, distance: 116.1
click at [743, 379] on div "Cash Management View cash in/out transactions along with drawer/safe details. T…" at bounding box center [950, 389] width 1216 height 583
click at [556, 330] on span "Run Report" at bounding box center [553, 333] width 44 height 12
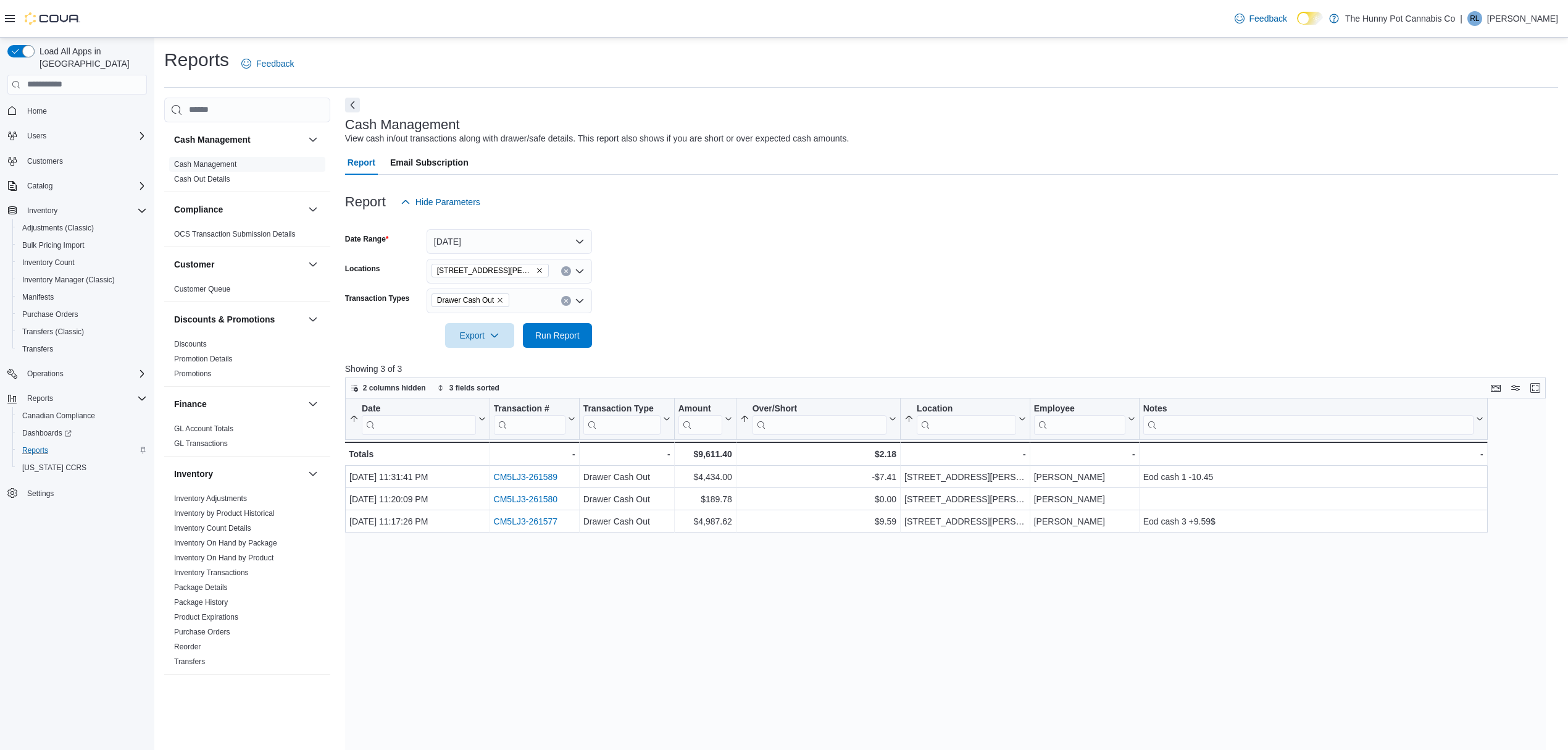
click at [846, 311] on form "Date Range Yesterday Locations 659 Upper James St Transaction Types Drawer Cash…" at bounding box center [952, 281] width 1213 height 133
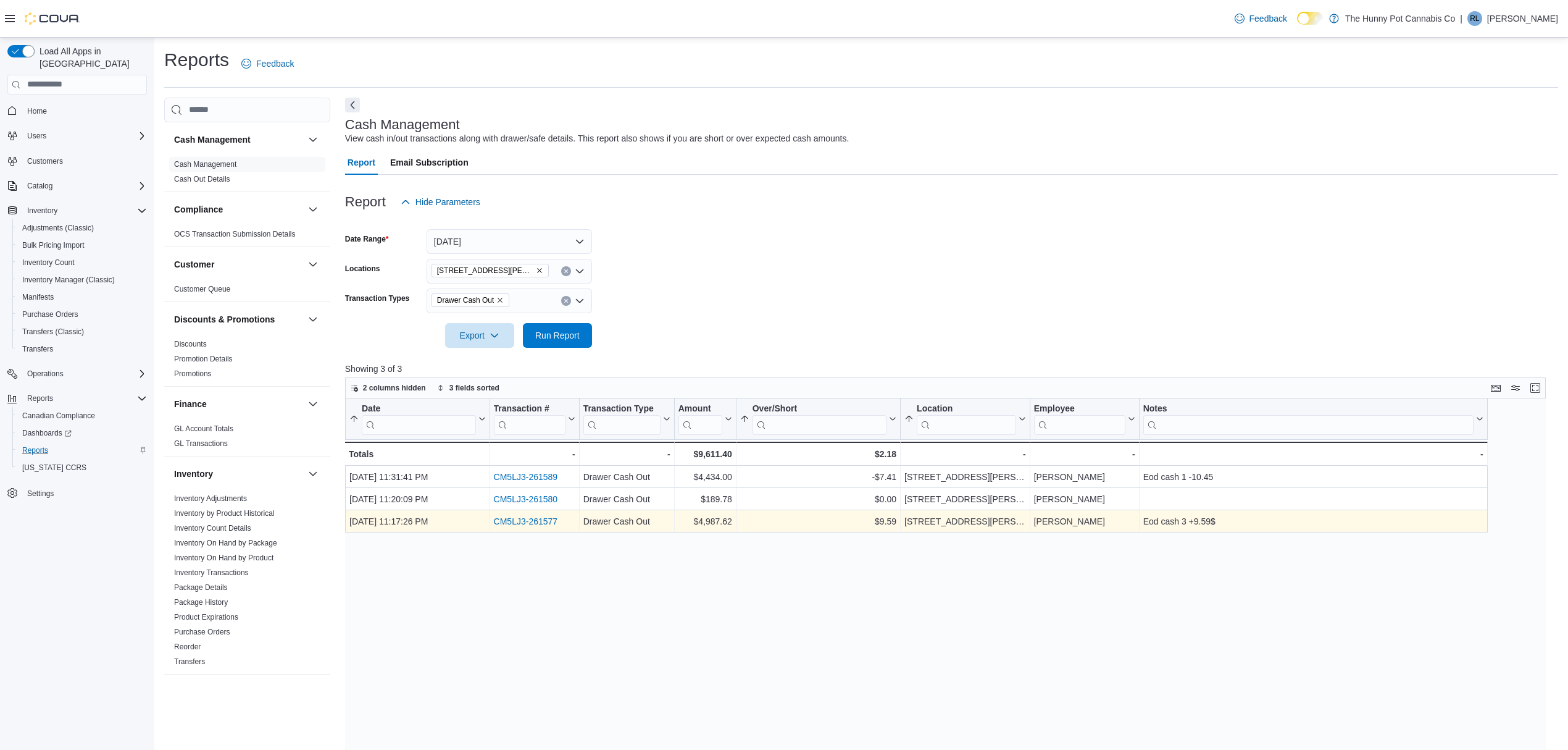
click at [514, 522] on link "CM5LJ3-261577" at bounding box center [525, 521] width 64 height 10
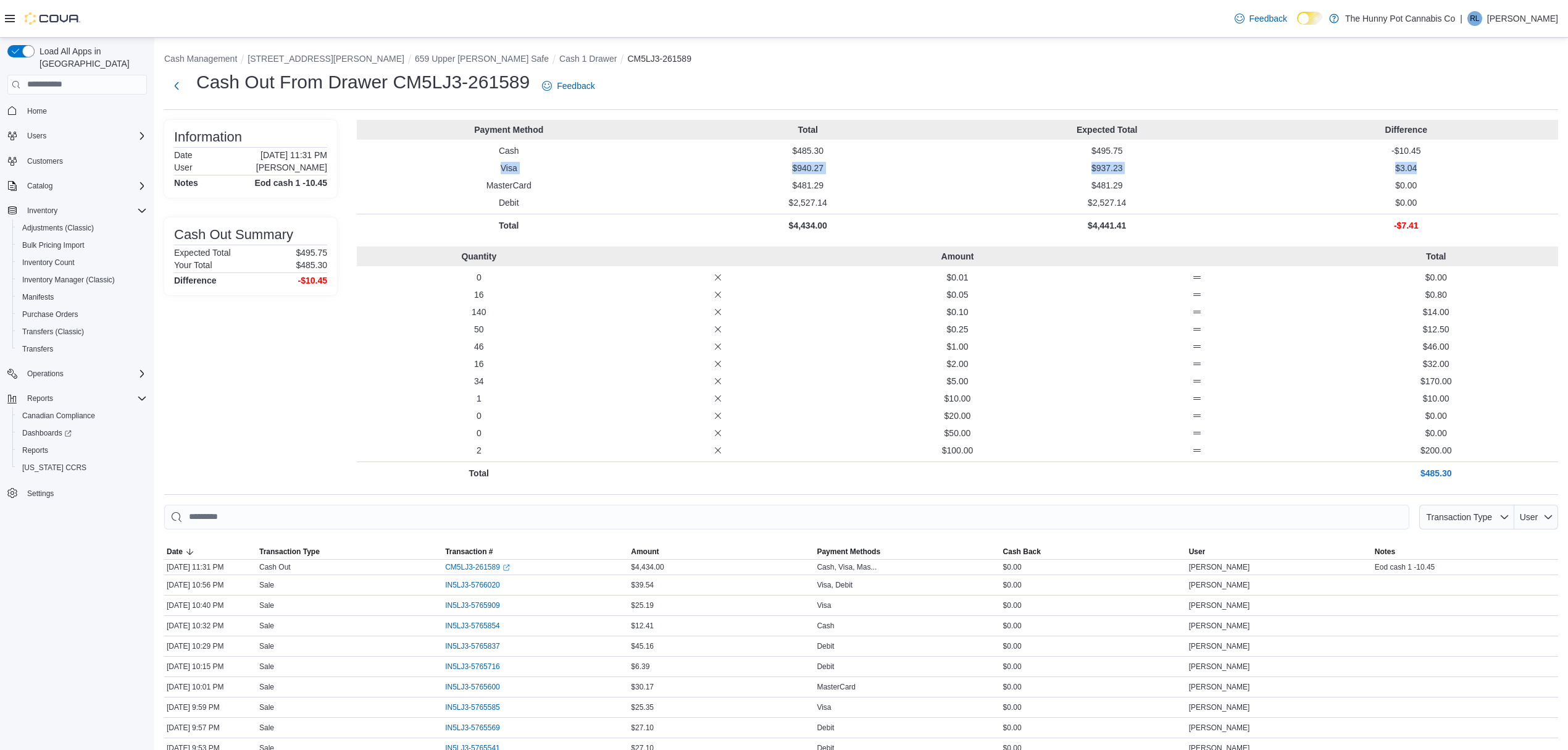
drag, startPoint x: 1434, startPoint y: 171, endPoint x: 470, endPoint y: 160, distance: 964.1
click at [470, 160] on div "Payment Method Total Expected Total Difference Cash $485.30 $495.75 -$10.45 Vis…" at bounding box center [958, 178] width 1202 height 116
click at [436, 256] on p "Quantity" at bounding box center [479, 257] width 235 height 12
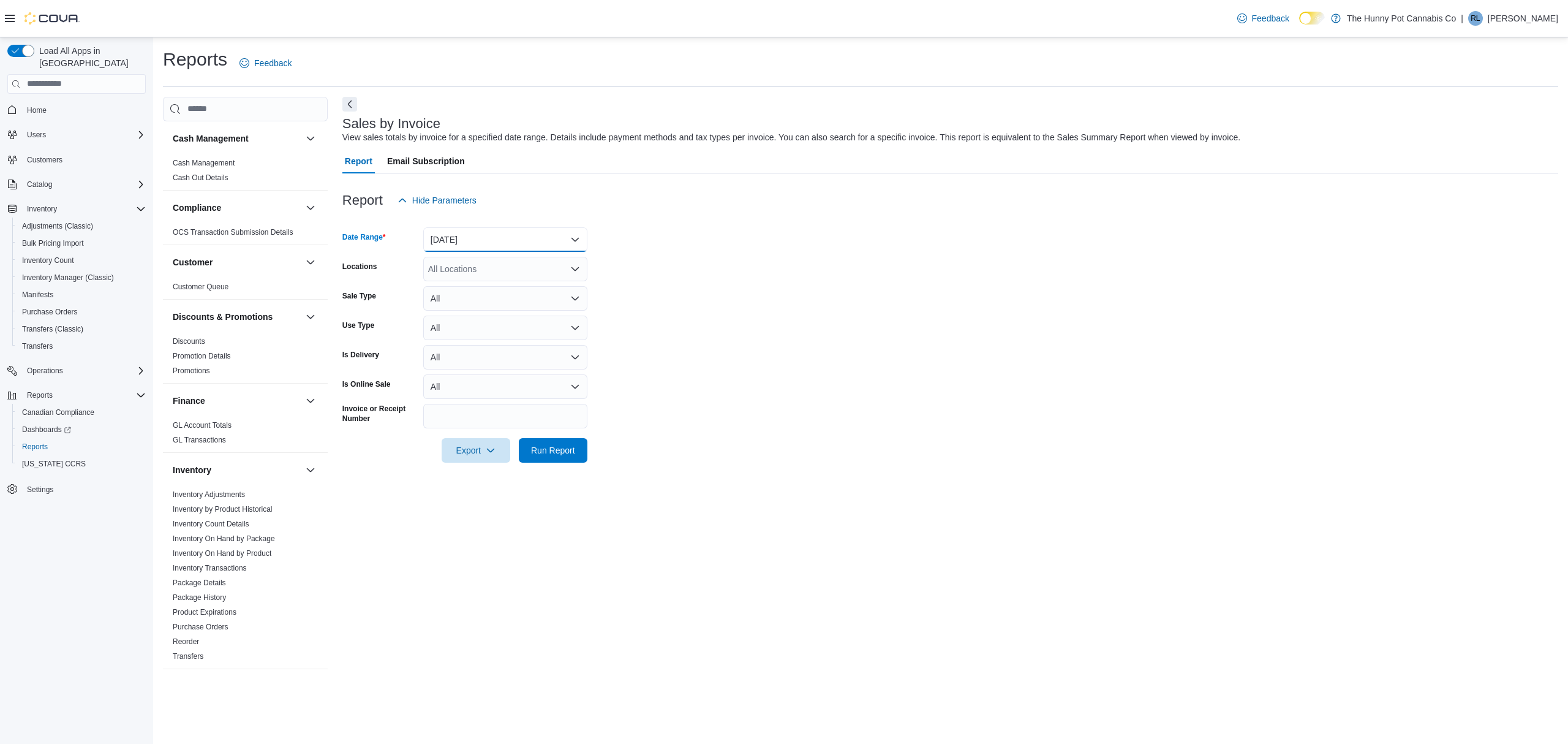
click at [458, 246] on button "[DATE]" at bounding box center [506, 240] width 164 height 25
click at [731, 292] on form "Date Range [DATE] Locations All Locations Sale Type All Use Type All Is Deliver…" at bounding box center [950, 338] width 1216 height 250
click at [483, 265] on div "All Locations" at bounding box center [506, 269] width 164 height 25
type input "**"
click at [477, 284] on span "[STREET_ADDRESS][PERSON_NAME]" at bounding box center [528, 290] width 156 height 12
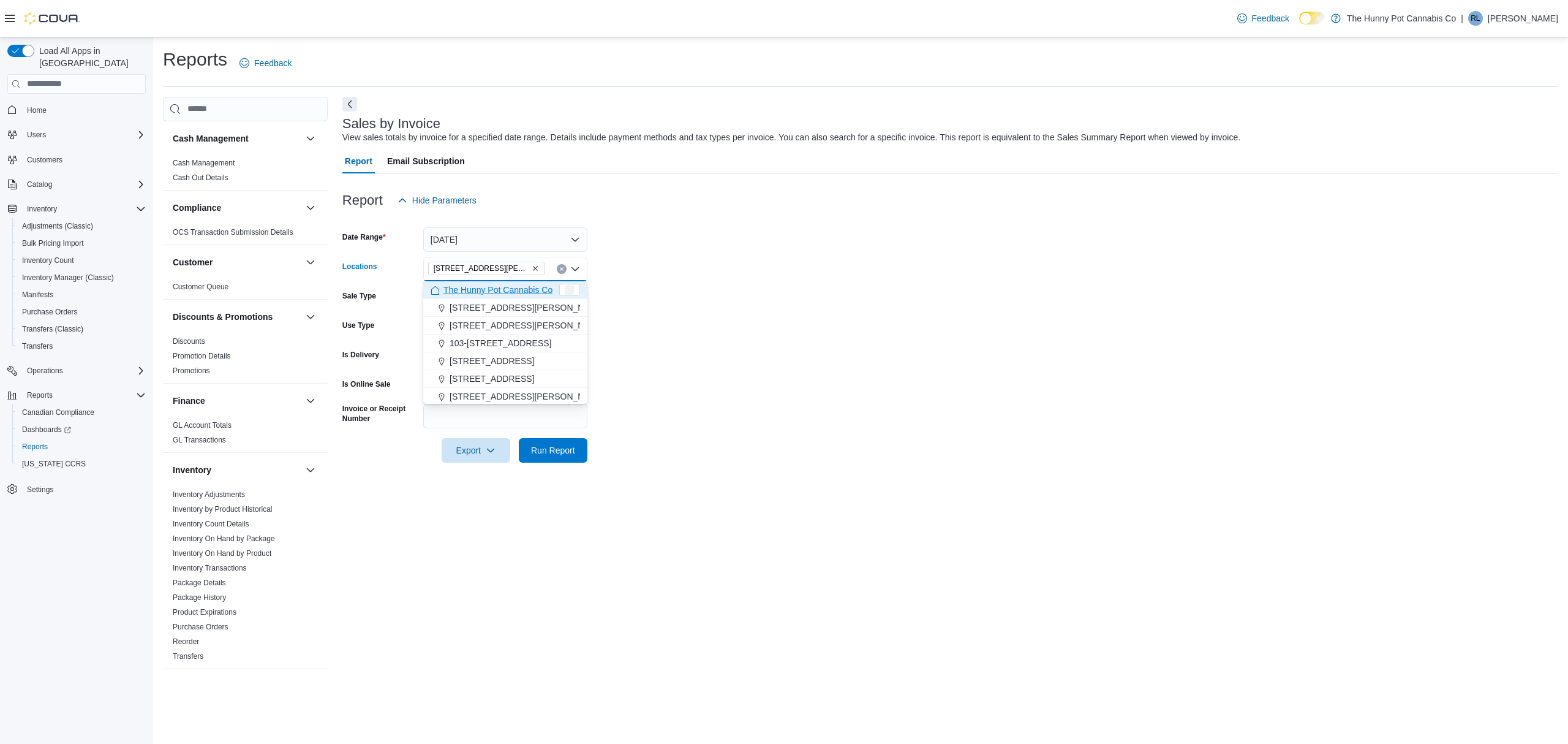
click at [740, 340] on form "Date Range [DATE] Locations [STREET_ADDRESS][PERSON_NAME] Selected. [STREET_ADD…" at bounding box center [950, 338] width 1216 height 250
click at [490, 445] on span "Export" at bounding box center [476, 450] width 54 height 25
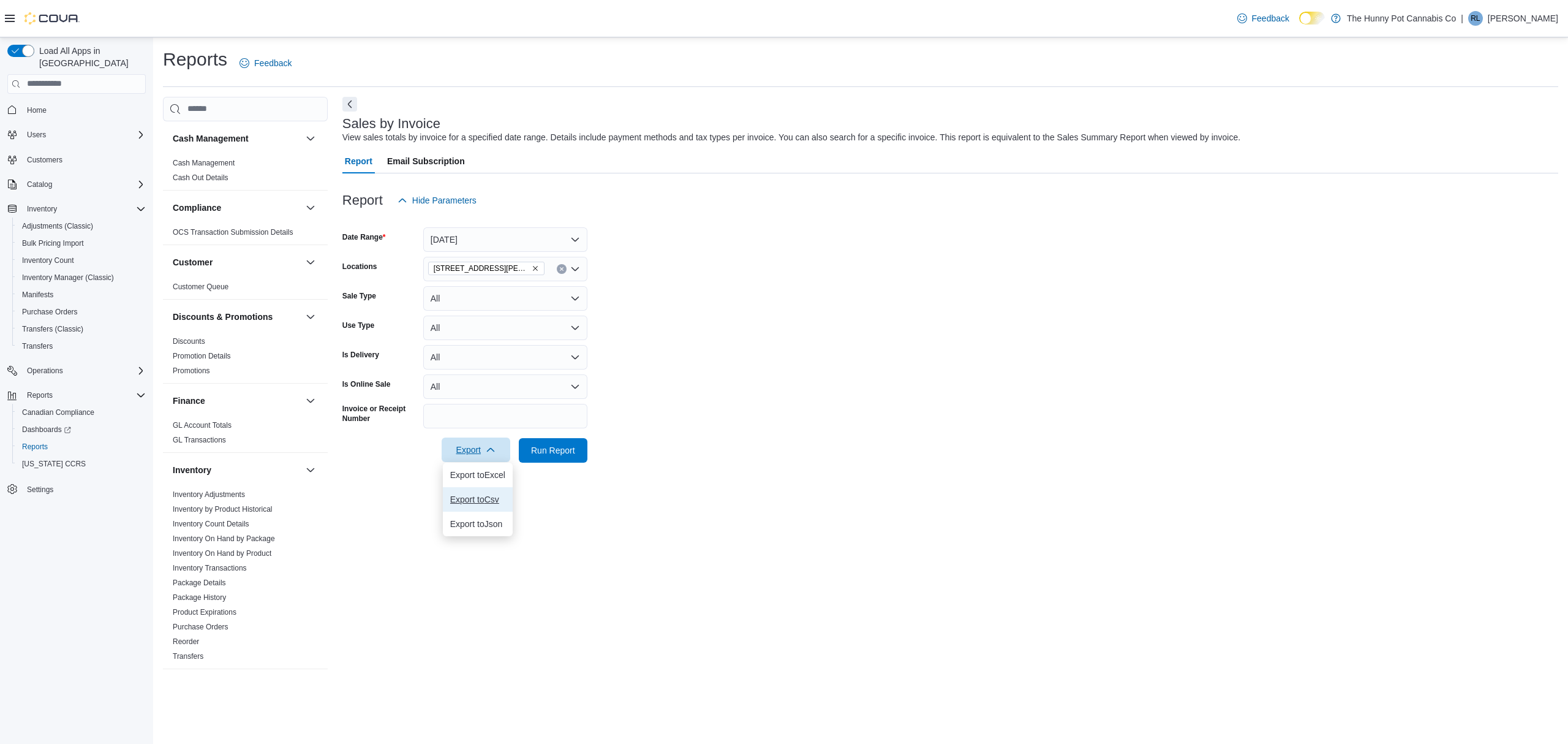
click at [481, 495] on span "Export to Csv" at bounding box center [478, 499] width 55 height 10
